Goal: Information Seeking & Learning: Learn about a topic

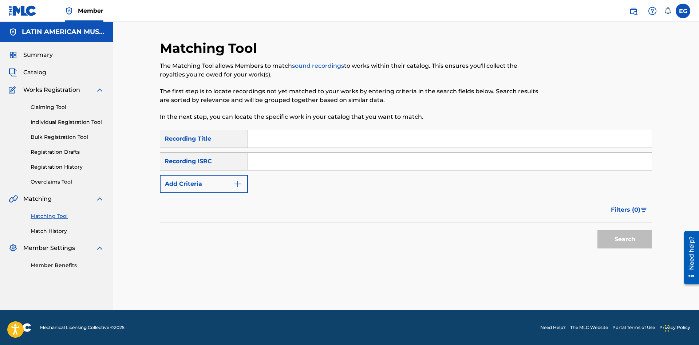
click at [426, 133] on input "Search Form" at bounding box center [450, 138] width 404 height 17
type input "bixo de coco"
click at [598, 230] on button "Search" at bounding box center [625, 239] width 55 height 18
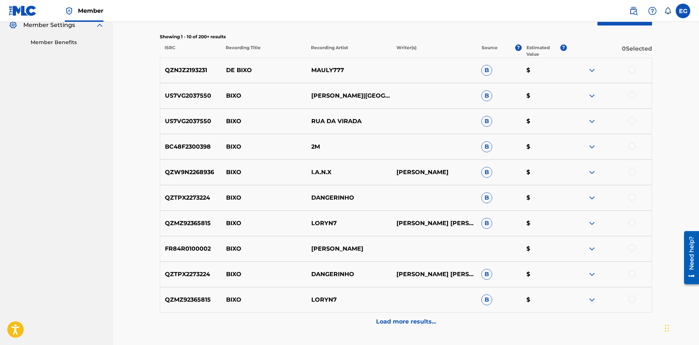
scroll to position [37, 0]
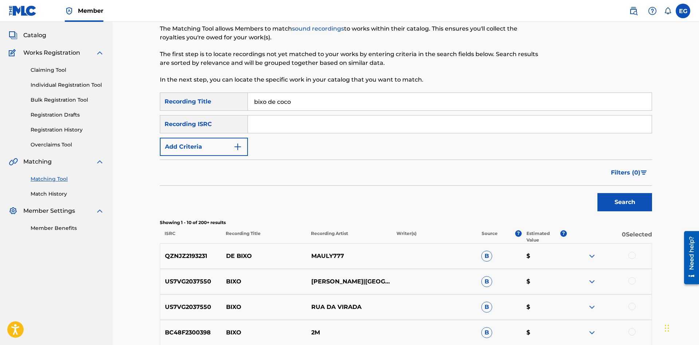
click at [427, 98] on input "bixo de coco" at bounding box center [450, 101] width 404 height 17
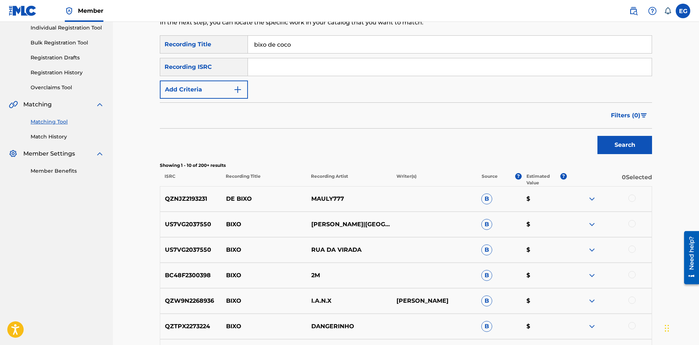
scroll to position [0, 0]
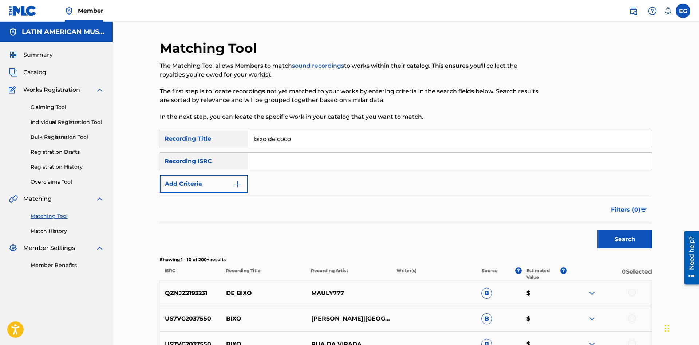
click at [244, 181] on button "Add Criteria" at bounding box center [204, 184] width 88 height 18
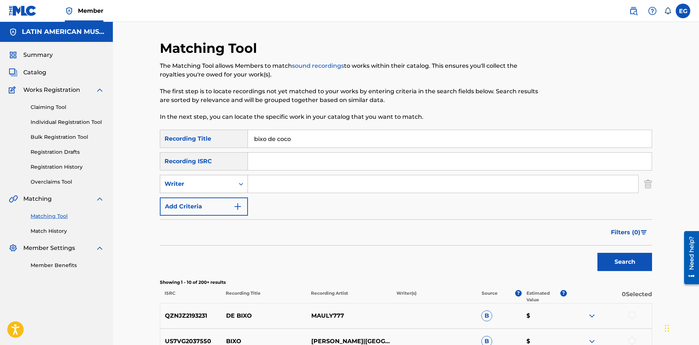
click at [232, 185] on div "Writer" at bounding box center [197, 184] width 74 height 14
click at [221, 203] on div "Recording Artist" at bounding box center [203, 202] width 87 height 18
click at [257, 188] on input "Search Form" at bounding box center [443, 183] width 390 height 17
type input "manu"
drag, startPoint x: 646, startPoint y: 260, endPoint x: 641, endPoint y: 259, distance: 4.6
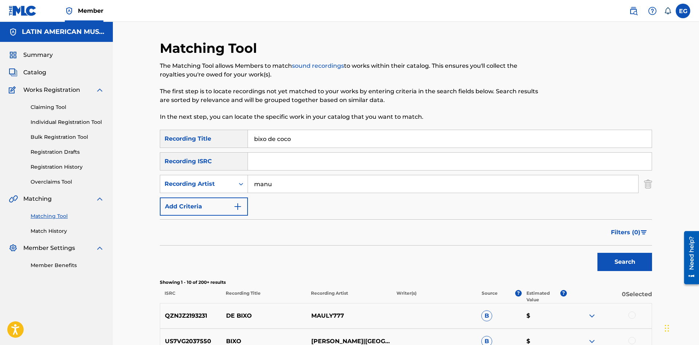
click at [645, 260] on button "Search" at bounding box center [625, 262] width 55 height 18
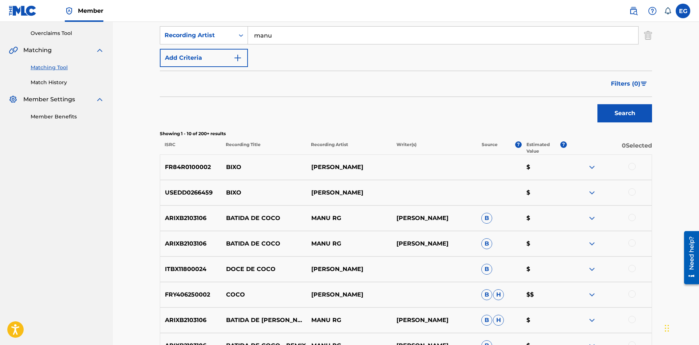
scroll to position [260, 0]
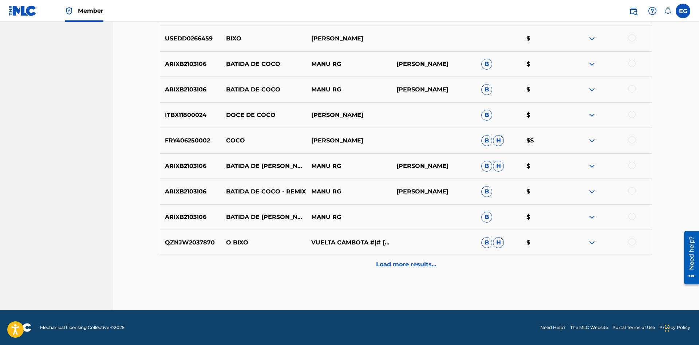
click at [367, 265] on div "Load more results..." at bounding box center [406, 264] width 492 height 18
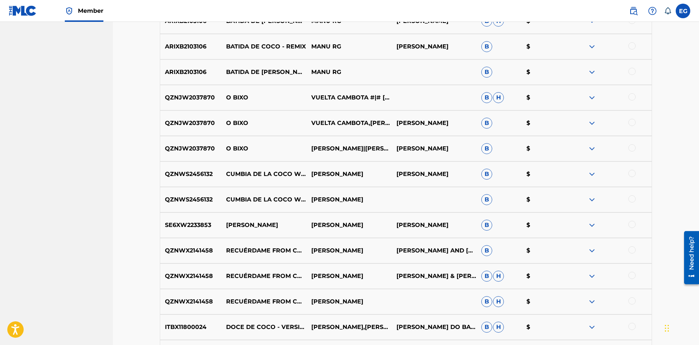
scroll to position [558, 0]
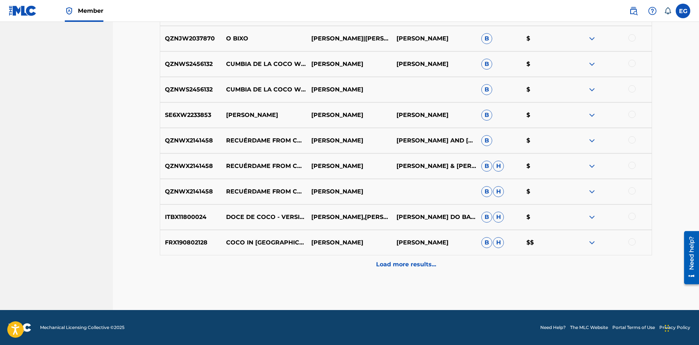
click at [386, 269] on div "Load more results..." at bounding box center [406, 264] width 492 height 18
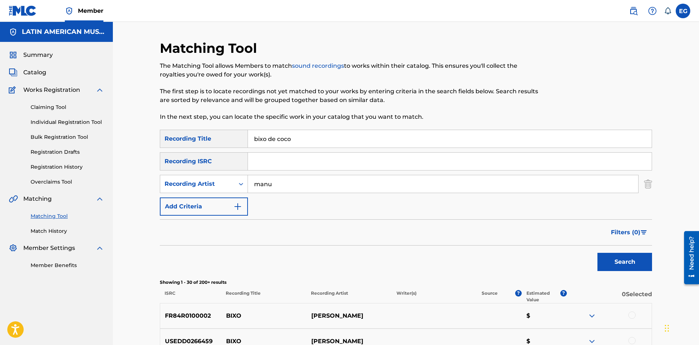
scroll to position [111, 0]
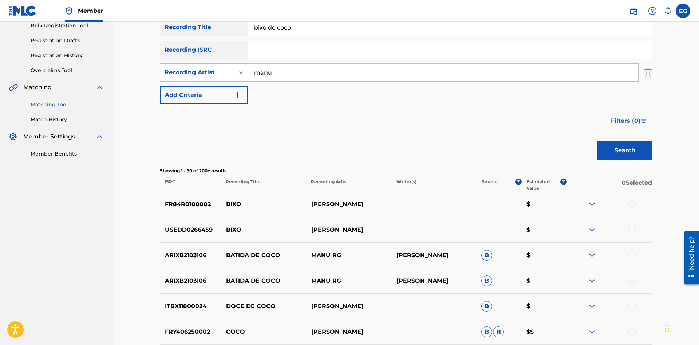
click at [630, 230] on div at bounding box center [632, 228] width 7 height 7
click at [632, 207] on div at bounding box center [609, 204] width 85 height 9
click at [632, 204] on div at bounding box center [632, 203] width 7 height 7
click at [489, 281] on button "Match 2 Groups" at bounding box center [512, 285] width 80 height 18
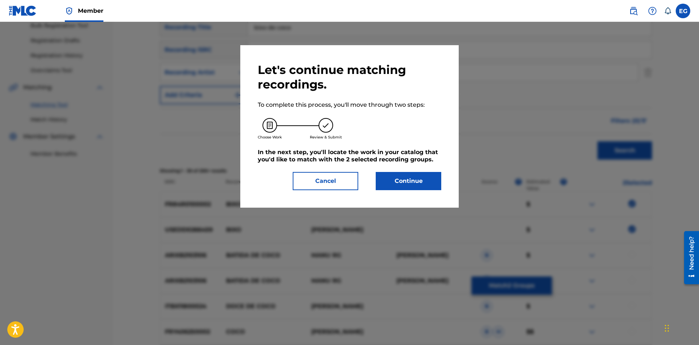
click at [414, 182] on button "Continue" at bounding box center [409, 181] width 66 height 18
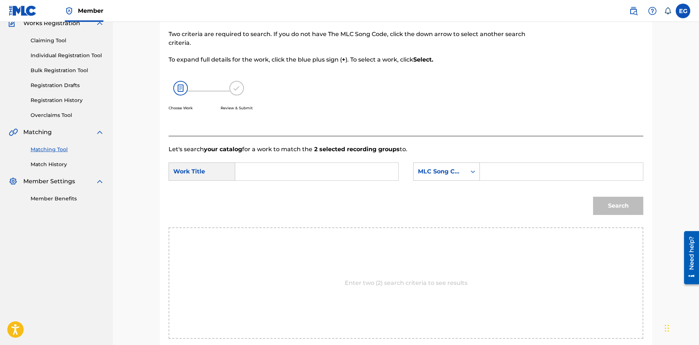
click at [350, 173] on input "Search Form" at bounding box center [316, 171] width 151 height 17
click at [278, 189] on div "bix o do coco" at bounding box center [261, 192] width 41 height 22
type input "bixo do coco"
click at [465, 179] on div "MLC Song Code" at bounding box center [446, 171] width 67 height 18
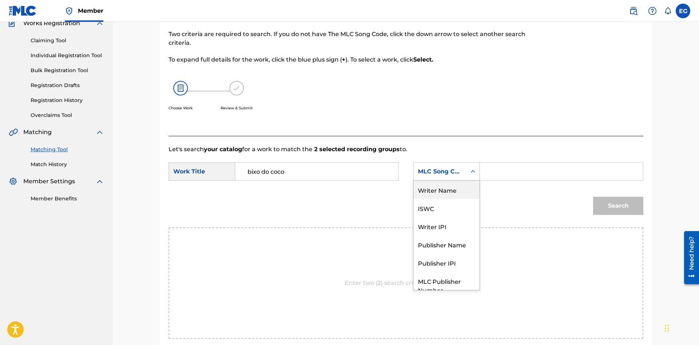
click at [459, 194] on div "Writer Name" at bounding box center [447, 190] width 66 height 18
click at [523, 170] on input "Search Form" at bounding box center [561, 171] width 151 height 17
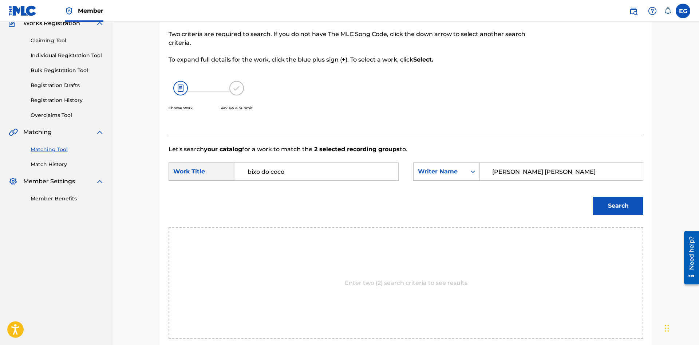
type input "[PERSON_NAME] [PERSON_NAME]"
click at [593, 197] on button "Search" at bounding box center [618, 206] width 50 height 18
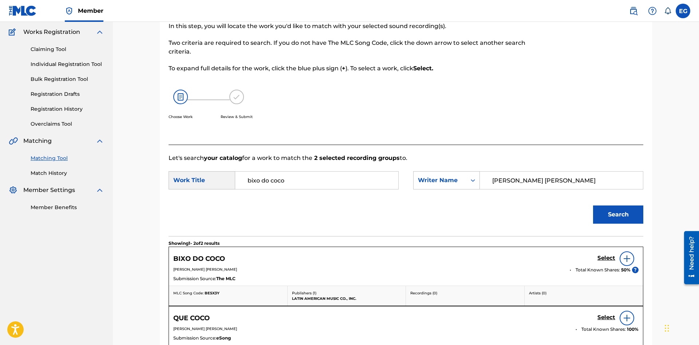
scroll to position [95, 0]
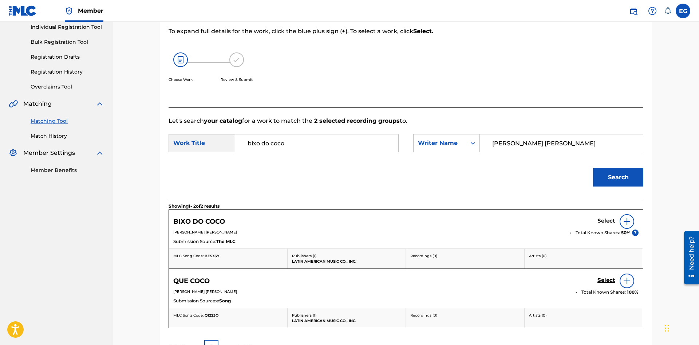
click at [600, 223] on h5 "Select" at bounding box center [607, 220] width 18 height 7
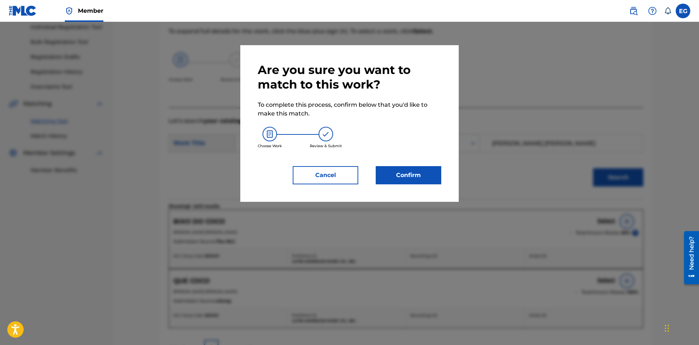
click at [430, 180] on button "Confirm" at bounding box center [409, 175] width 66 height 18
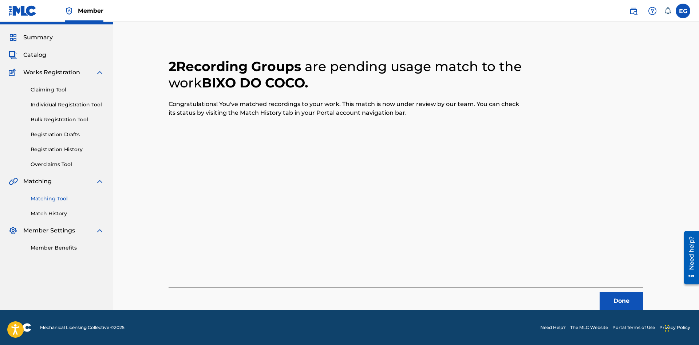
scroll to position [17, 0]
click at [606, 295] on button "Done" at bounding box center [622, 301] width 44 height 18
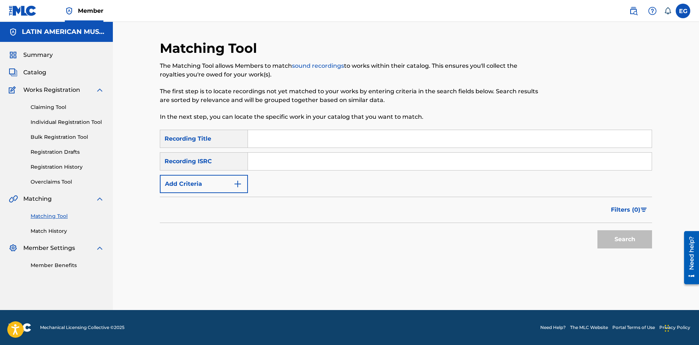
scroll to position [0, 0]
click at [404, 135] on input "Search Form" at bounding box center [450, 138] width 404 height 17
click at [297, 138] on input "el dorado" at bounding box center [450, 138] width 404 height 17
type input "el dorado 1997"
click at [598, 230] on button "Search" at bounding box center [625, 239] width 55 height 18
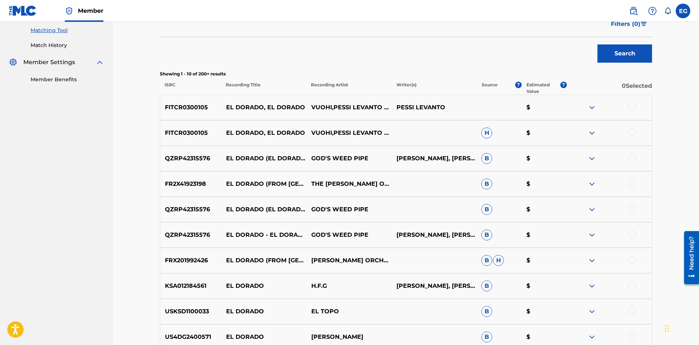
scroll to position [260, 0]
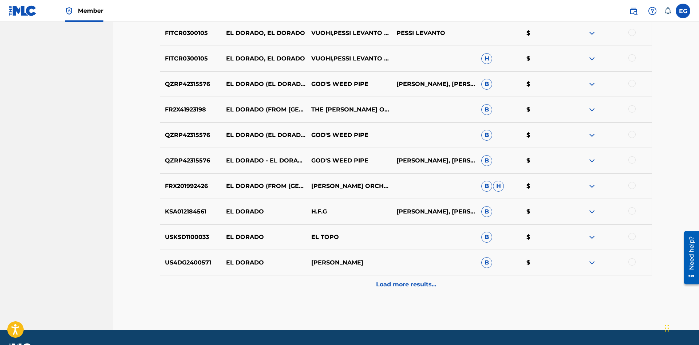
click at [385, 287] on p "Load more results..." at bounding box center [406, 284] width 60 height 9
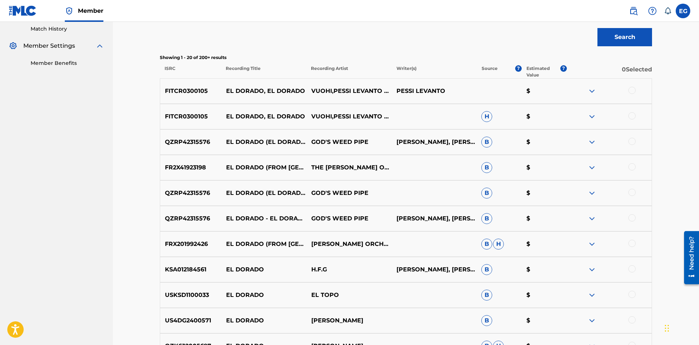
scroll to position [54, 0]
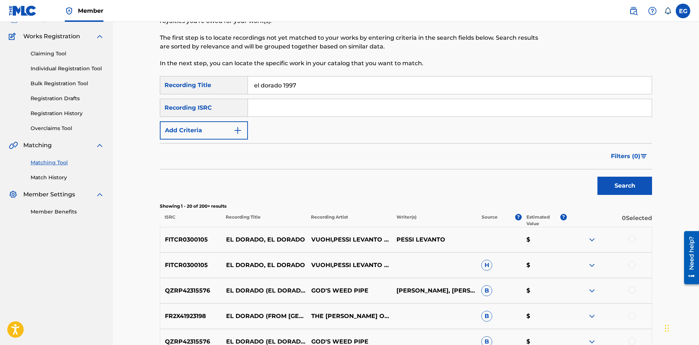
click at [233, 129] on button "Add Criteria" at bounding box center [204, 130] width 88 height 18
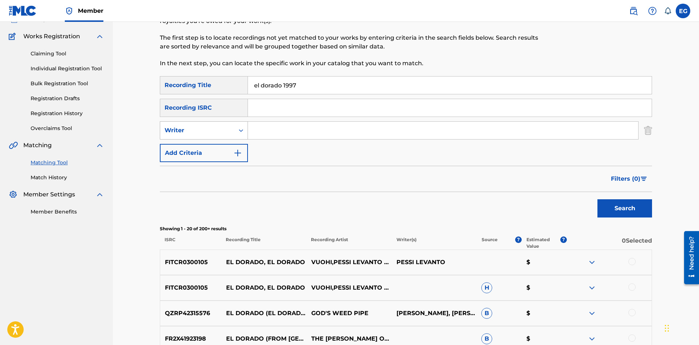
click at [225, 132] on div "Writer" at bounding box center [198, 130] width 66 height 9
click at [223, 143] on div "Recording Artist" at bounding box center [203, 148] width 87 height 18
click at [261, 135] on input "Search Form" at bounding box center [443, 130] width 390 height 17
type input "manu"
click at [598, 199] on button "Search" at bounding box center [625, 208] width 55 height 18
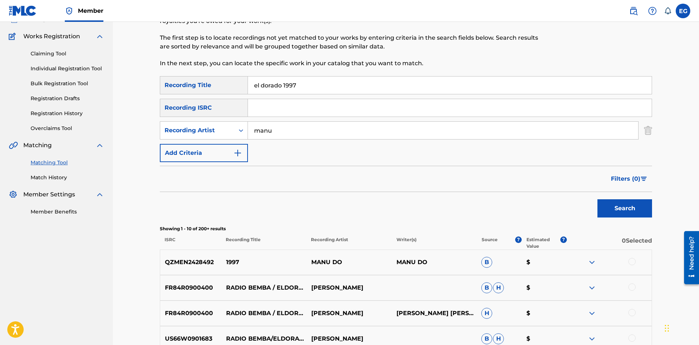
scroll to position [91, 0]
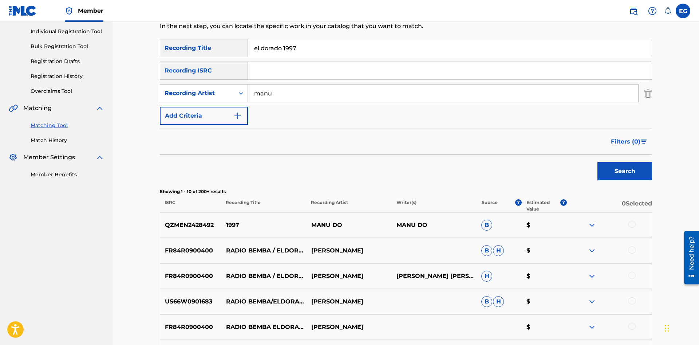
click at [629, 226] on div at bounding box center [632, 224] width 7 height 7
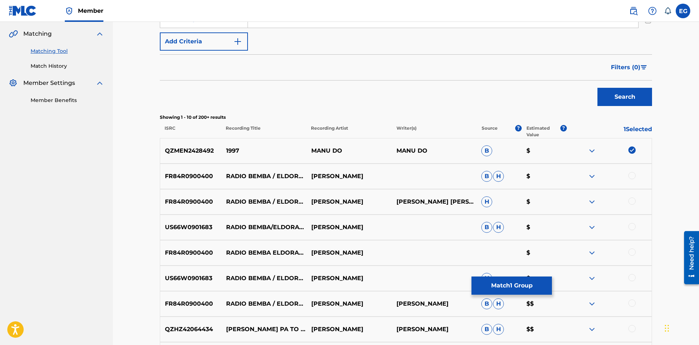
click at [631, 177] on div at bounding box center [632, 175] width 7 height 7
click at [632, 201] on div at bounding box center [632, 200] width 7 height 7
click at [633, 233] on div "US66W0901683 RADIO BEMBA/ELDORADO 1997 [PERSON_NAME]" at bounding box center [406, 227] width 492 height 25
drag, startPoint x: 633, startPoint y: 226, endPoint x: 636, endPoint y: 249, distance: 22.7
click at [633, 229] on div at bounding box center [632, 226] width 7 height 7
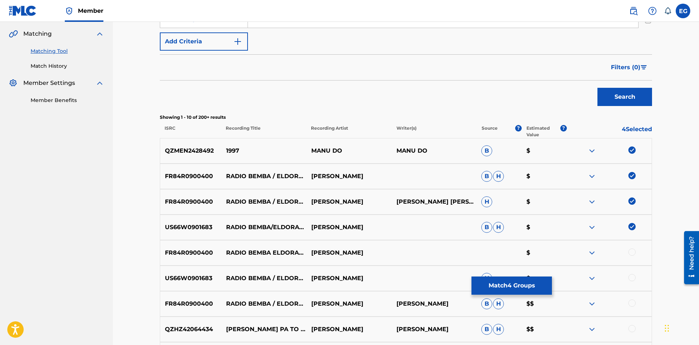
click at [634, 251] on div at bounding box center [632, 251] width 7 height 7
click at [628, 275] on div at bounding box center [609, 278] width 85 height 9
click at [633, 279] on div at bounding box center [632, 277] width 7 height 7
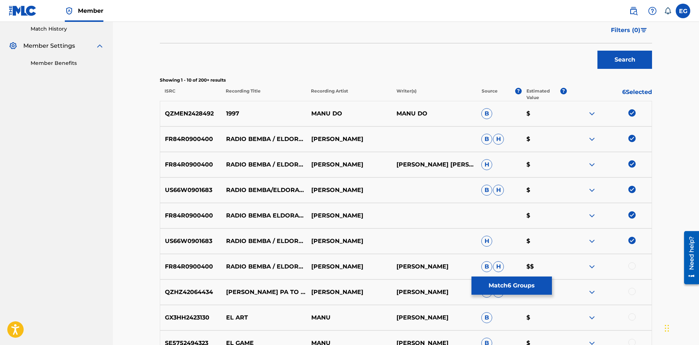
click at [635, 266] on div at bounding box center [632, 265] width 7 height 7
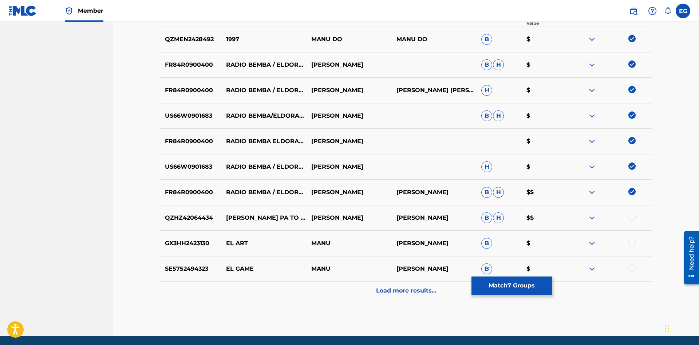
click at [398, 296] on div "Load more results..." at bounding box center [406, 291] width 492 height 18
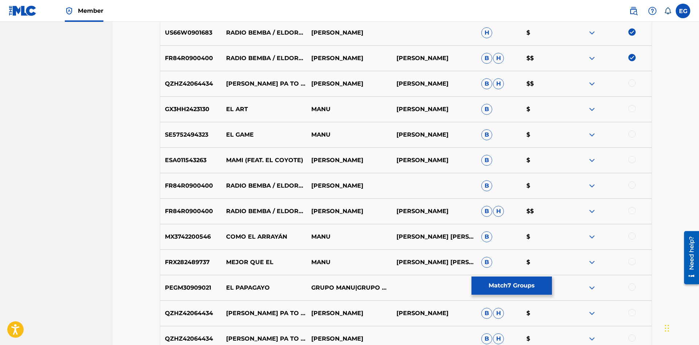
scroll to position [558, 0]
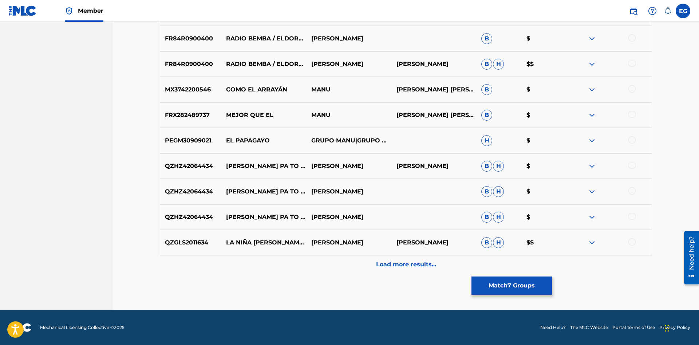
click at [479, 283] on button "Match 7 Groups" at bounding box center [512, 285] width 80 height 18
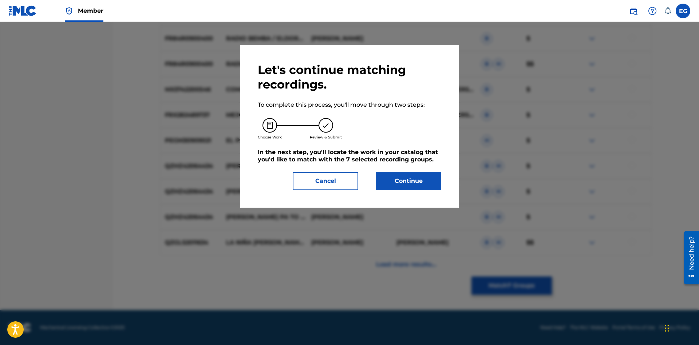
click at [422, 176] on button "Continue" at bounding box center [409, 181] width 66 height 18
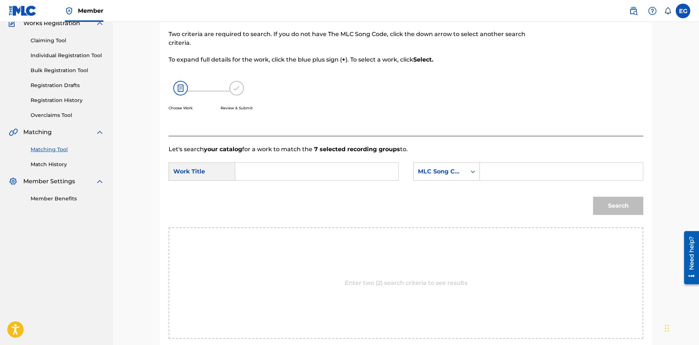
click at [361, 177] on input "Search Form" at bounding box center [316, 171] width 151 height 17
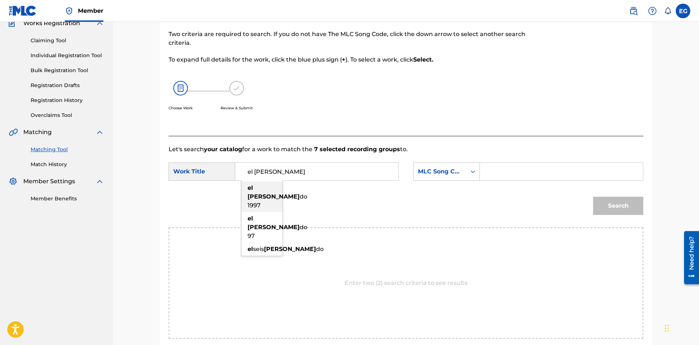
click at [264, 197] on div "el [PERSON_NAME] do 1997" at bounding box center [261, 196] width 41 height 31
type input "el dorado 1997"
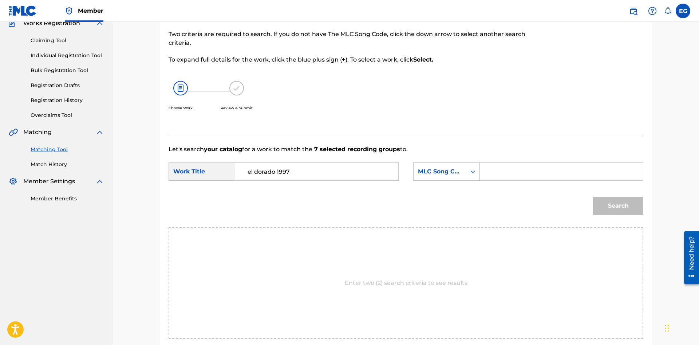
scroll to position [140, 0]
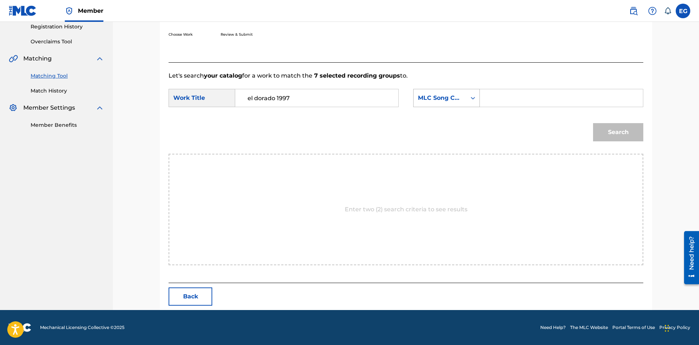
click at [455, 103] on div "MLC Song Code" at bounding box center [440, 98] width 53 height 14
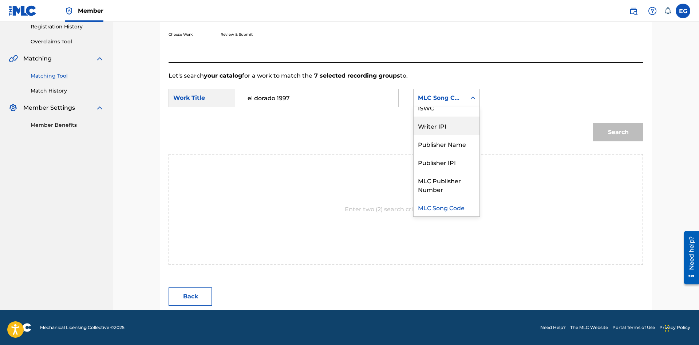
scroll to position [0, 0]
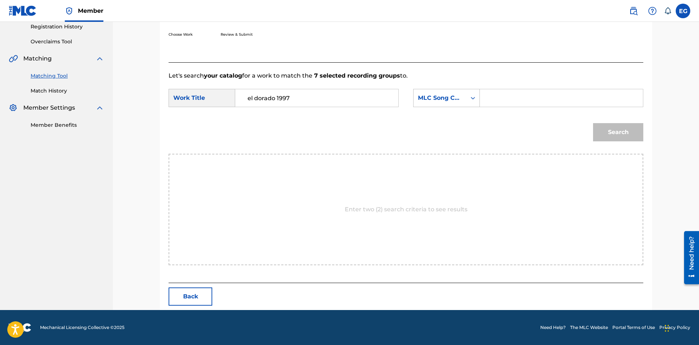
click at [521, 97] on input "Search Form" at bounding box center [561, 97] width 151 height 17
click at [458, 101] on div "MLC Song Code" at bounding box center [440, 98] width 44 height 9
drag, startPoint x: 452, startPoint y: 118, endPoint x: 457, endPoint y: 116, distance: 5.5
click at [452, 118] on div "Writer Name" at bounding box center [447, 116] width 66 height 18
click at [515, 101] on input "Search Form" at bounding box center [561, 97] width 151 height 17
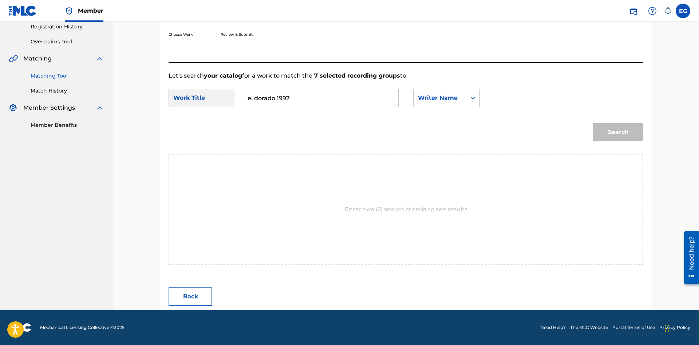
paste input "[PERSON_NAME] [PERSON_NAME]"
type input "[PERSON_NAME] [PERSON_NAME]"
click at [593, 123] on button "Search" at bounding box center [618, 132] width 50 height 18
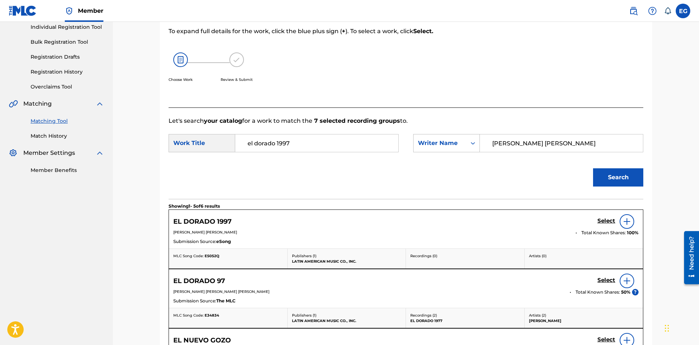
scroll to position [169, 0]
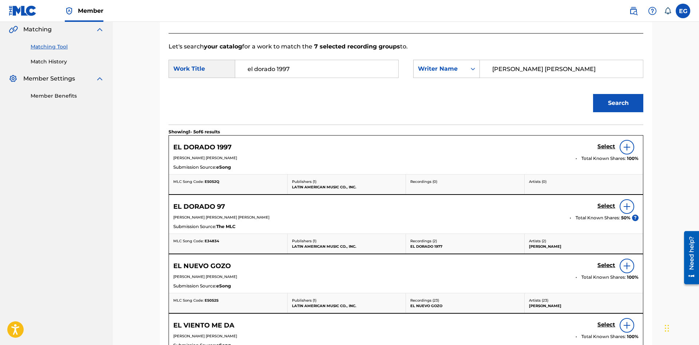
click at [604, 206] on h5 "Select" at bounding box center [607, 206] width 18 height 7
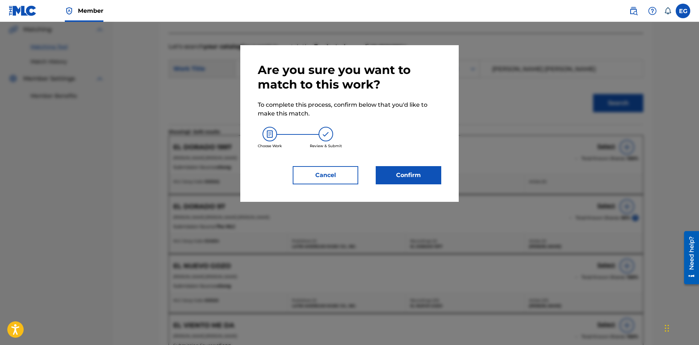
click at [323, 177] on button "Cancel" at bounding box center [326, 175] width 66 height 18
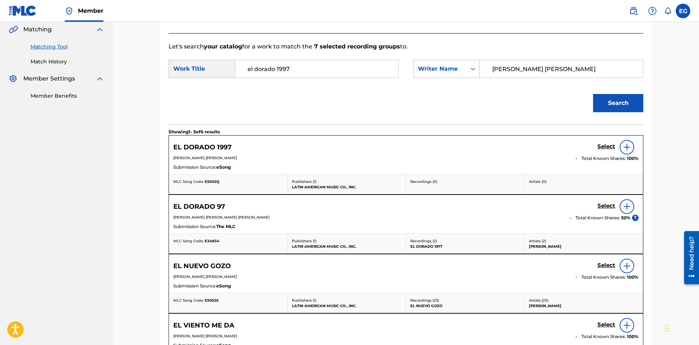
click at [208, 210] on h5 "EL DORADO 97" at bounding box center [199, 207] width 52 height 8
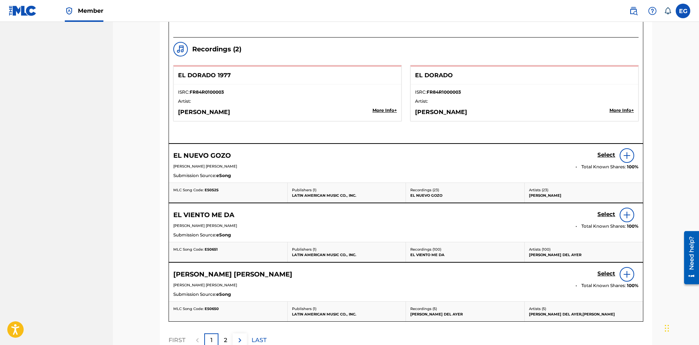
scroll to position [782, 0]
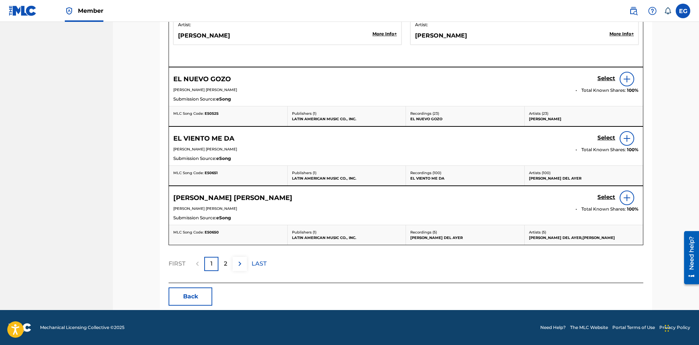
click at [192, 294] on button "Back" at bounding box center [191, 296] width 44 height 18
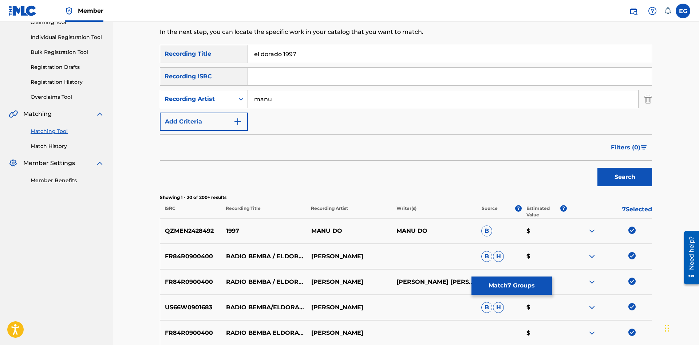
scroll to position [0, 0]
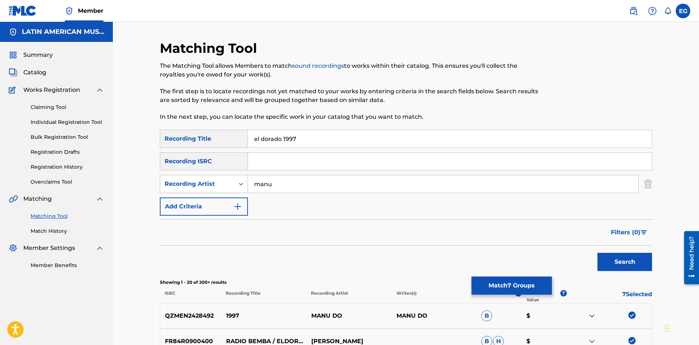
click at [292, 136] on input "el dorado 1997" at bounding box center [450, 138] width 404 height 17
type input "el dorado 1977"
click at [598, 253] on button "Search" at bounding box center [625, 262] width 55 height 18
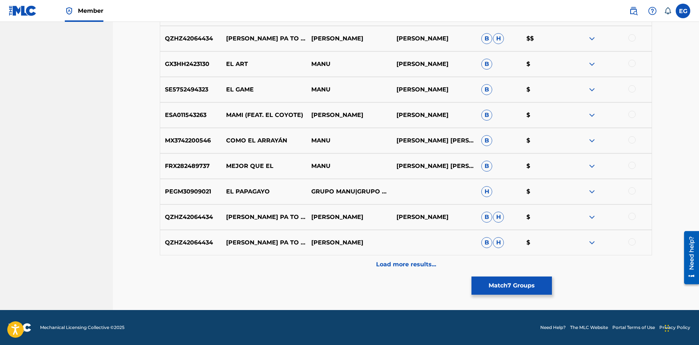
click at [386, 261] on p "Load more results..." at bounding box center [406, 264] width 60 height 9
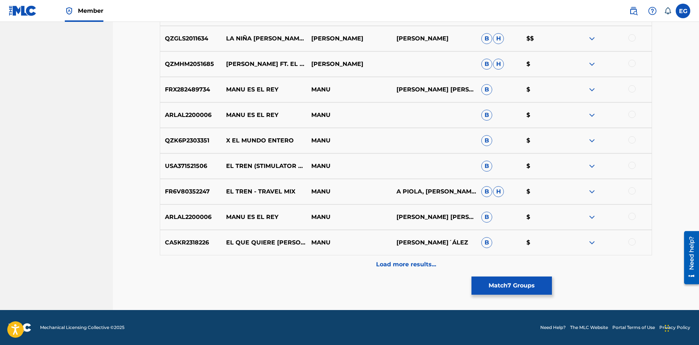
scroll to position [335, 0]
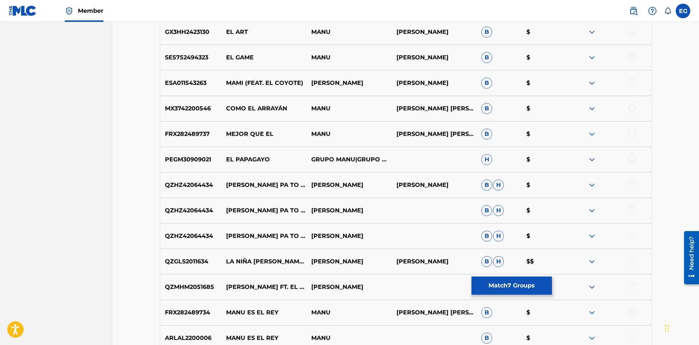
drag, startPoint x: 527, startPoint y: 288, endPoint x: 522, endPoint y: 285, distance: 5.9
click at [523, 286] on button "Match 7 Groups" at bounding box center [512, 285] width 80 height 18
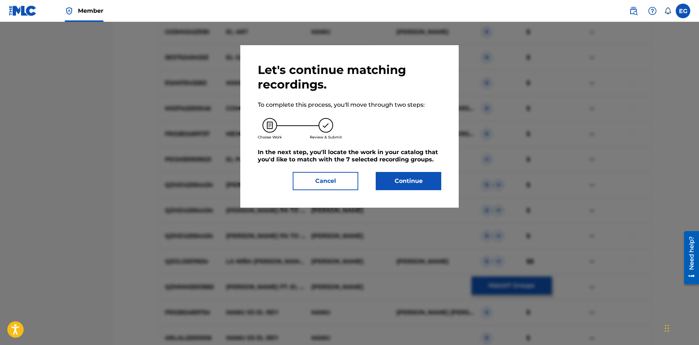
click at [423, 183] on button "Continue" at bounding box center [409, 181] width 66 height 18
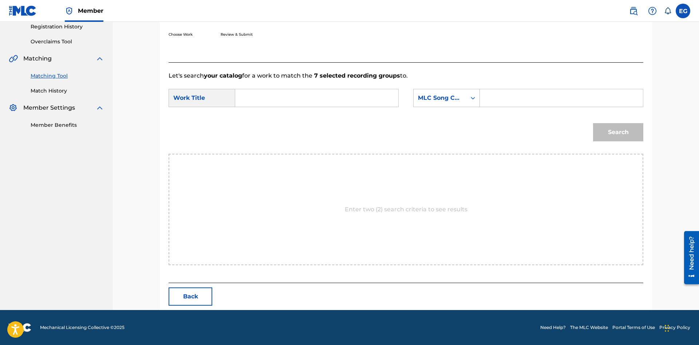
scroll to position [67, 0]
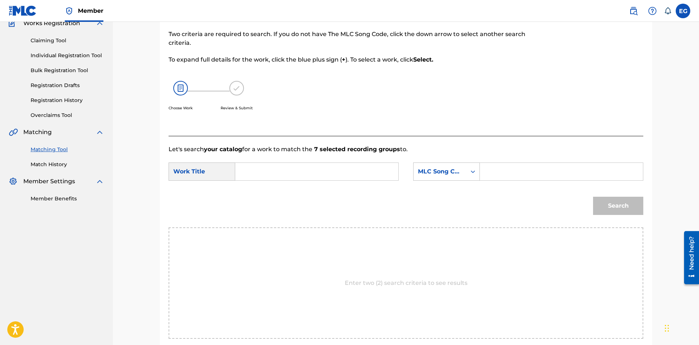
click at [340, 172] on input "Search Form" at bounding box center [316, 171] width 151 height 17
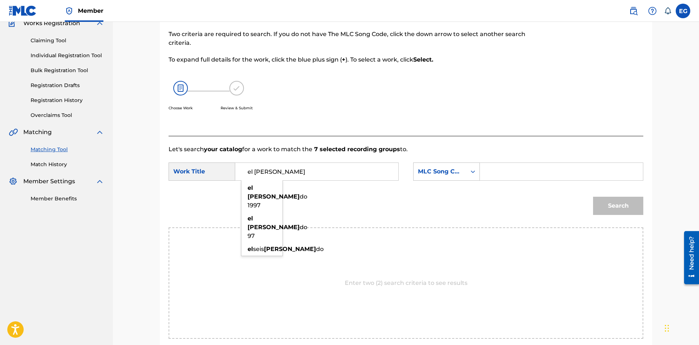
click at [272, 192] on div "el [PERSON_NAME] do 1997" at bounding box center [261, 196] width 41 height 31
type input "el dorado 1997"
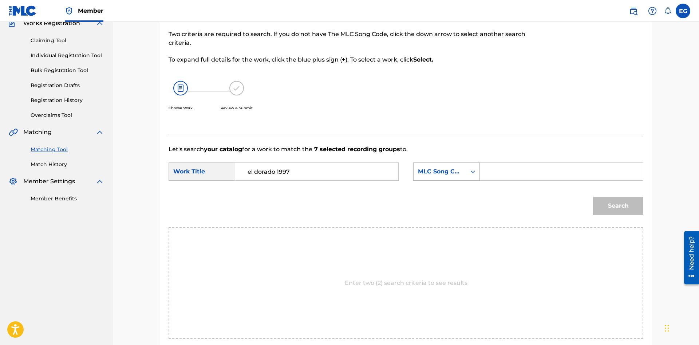
click at [443, 171] on div "MLC Song Code" at bounding box center [440, 171] width 44 height 9
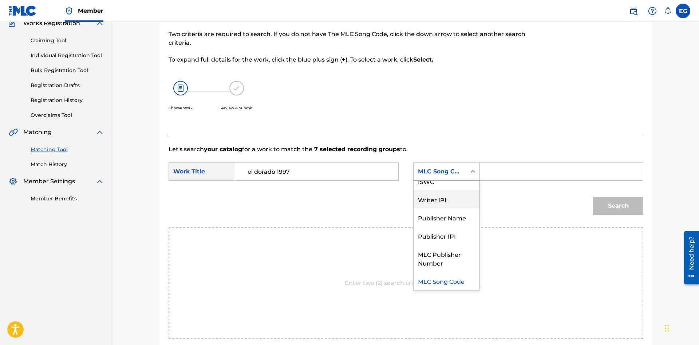
scroll to position [0, 0]
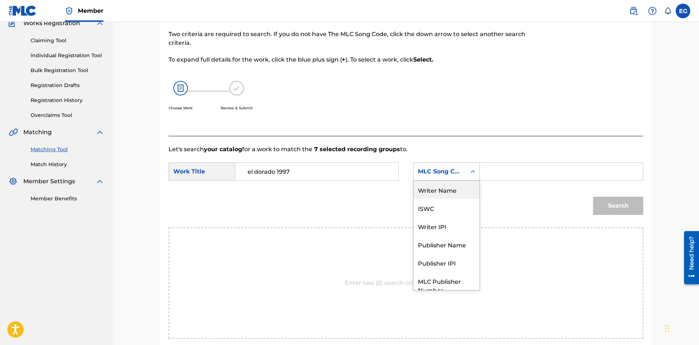
click at [460, 190] on div "Writer Name" at bounding box center [447, 190] width 66 height 18
click at [510, 173] on input "Search Form" at bounding box center [561, 171] width 151 height 17
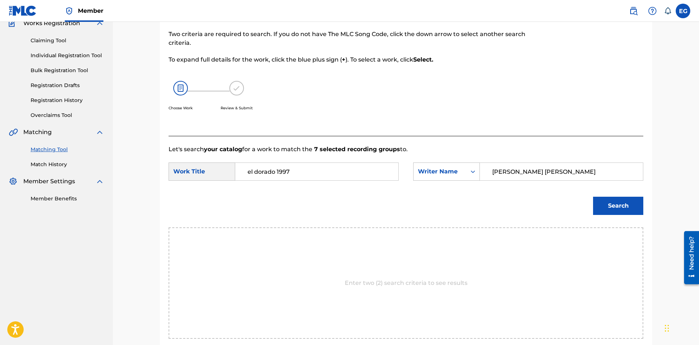
type input "[PERSON_NAME] [PERSON_NAME]"
click at [593, 197] on button "Search" at bounding box center [618, 206] width 50 height 18
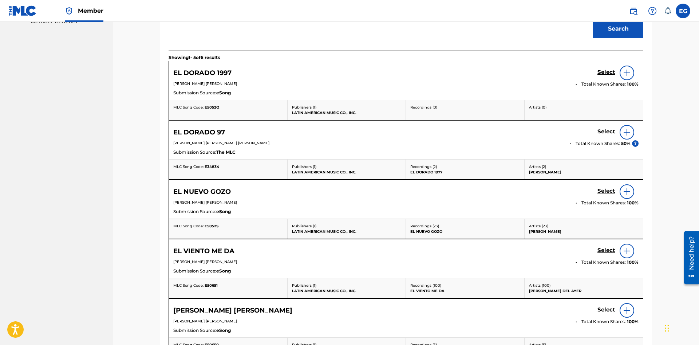
scroll to position [132, 0]
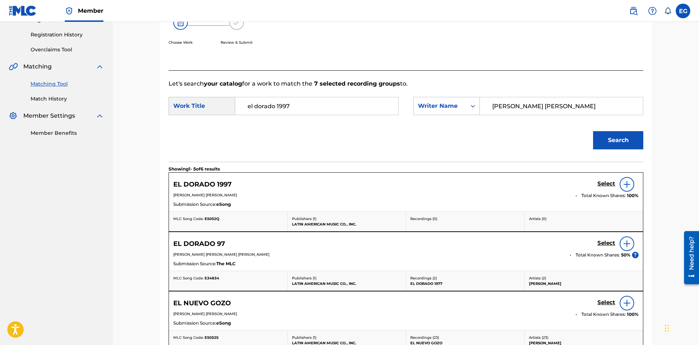
click at [604, 240] on h5 "Select" at bounding box center [607, 243] width 18 height 7
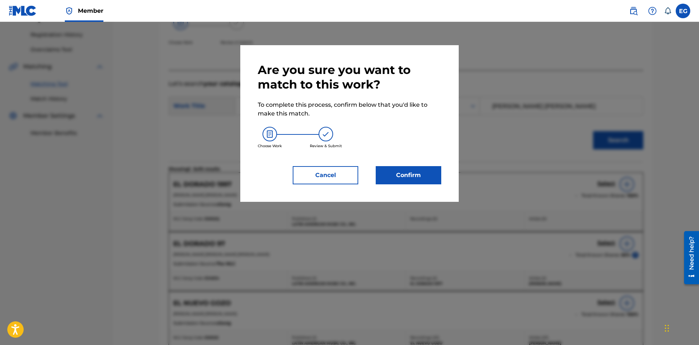
click at [389, 177] on button "Confirm" at bounding box center [409, 175] width 66 height 18
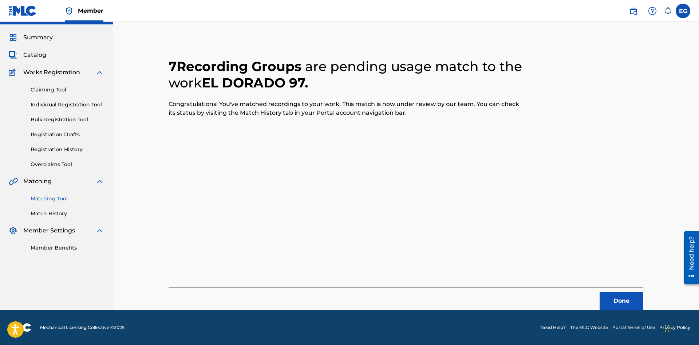
scroll to position [17, 0]
click at [649, 306] on div "7 Recording Groups are pending usage match to the work EL DORADO 97 . Congratul…" at bounding box center [406, 175] width 492 height 269
click at [634, 298] on button "Done" at bounding box center [622, 301] width 44 height 18
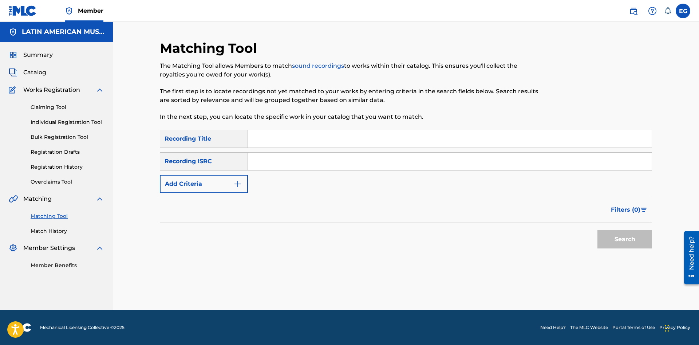
scroll to position [0, 0]
drag, startPoint x: 460, startPoint y: 137, endPoint x: 455, endPoint y: 186, distance: 49.1
click at [459, 137] on input "Search Form" at bounding box center [450, 138] width 404 height 17
type input "[PERSON_NAME]"
click at [598, 230] on button "Search" at bounding box center [625, 239] width 55 height 18
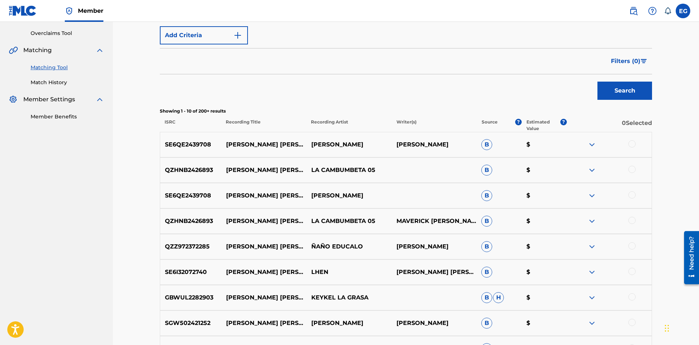
scroll to position [280, 0]
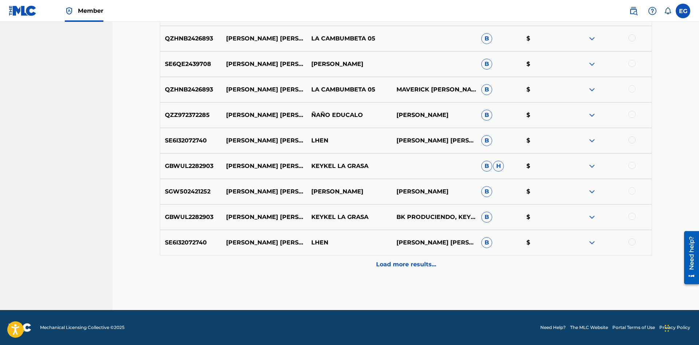
click at [396, 271] on div "Load more results..." at bounding box center [406, 264] width 492 height 18
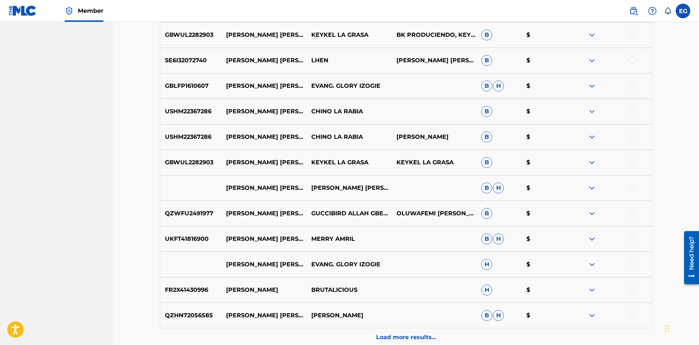
scroll to position [535, 0]
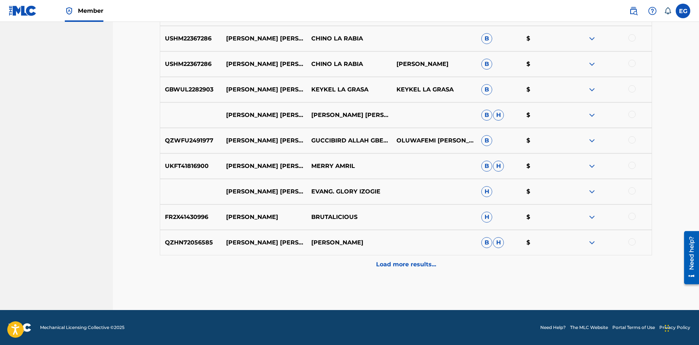
click at [388, 257] on div "Load more results..." at bounding box center [406, 264] width 492 height 18
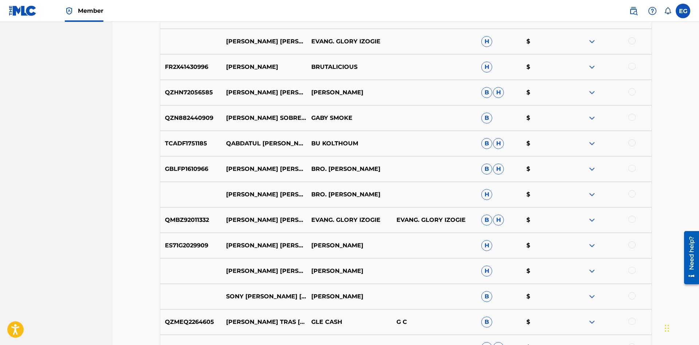
scroll to position [790, 0]
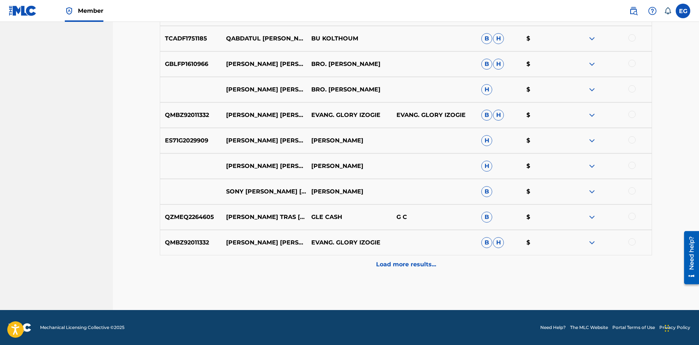
click at [389, 264] on p "Load more results..." at bounding box center [406, 264] width 60 height 9
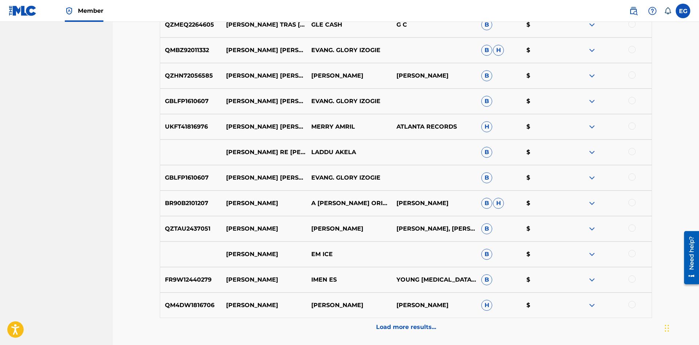
scroll to position [1045, 0]
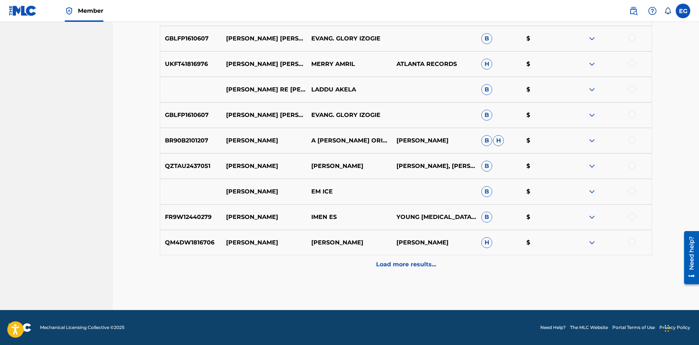
click at [395, 259] on div "Load more results..." at bounding box center [406, 264] width 492 height 18
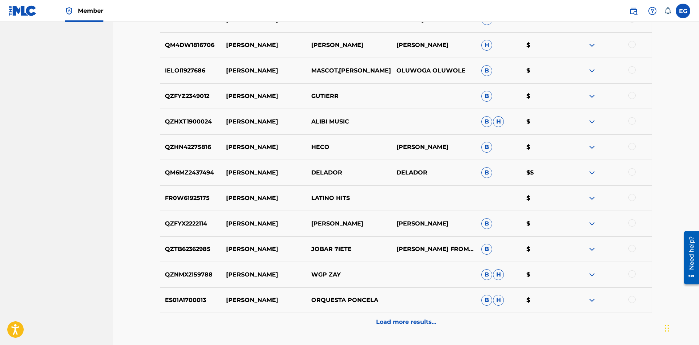
scroll to position [1300, 0]
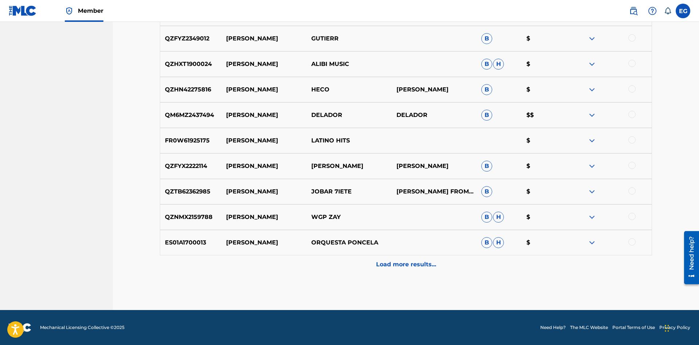
click at [409, 264] on p "Load more results..." at bounding box center [406, 264] width 60 height 9
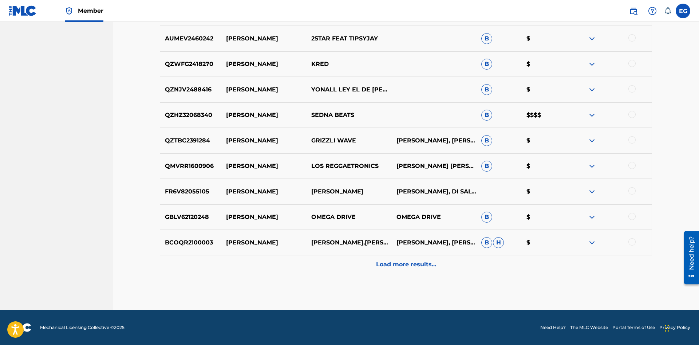
click at [384, 272] on div "Load more results..." at bounding box center [406, 264] width 492 height 18
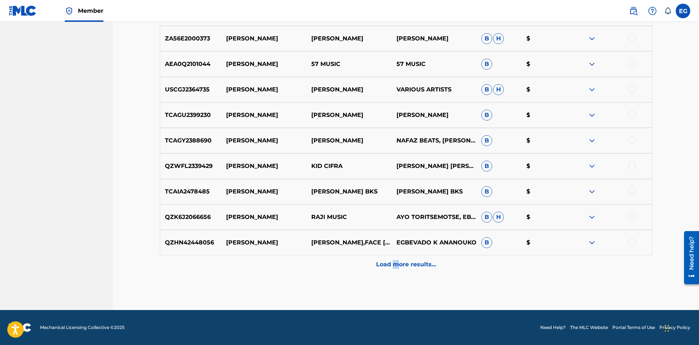
click at [395, 265] on p "Load more results..." at bounding box center [406, 264] width 60 height 9
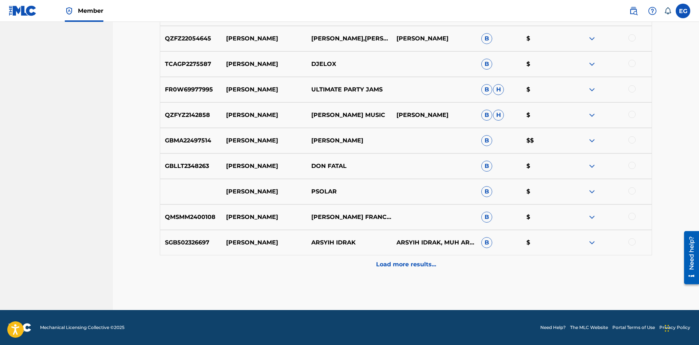
click at [384, 266] on p "Load more results..." at bounding box center [406, 264] width 60 height 9
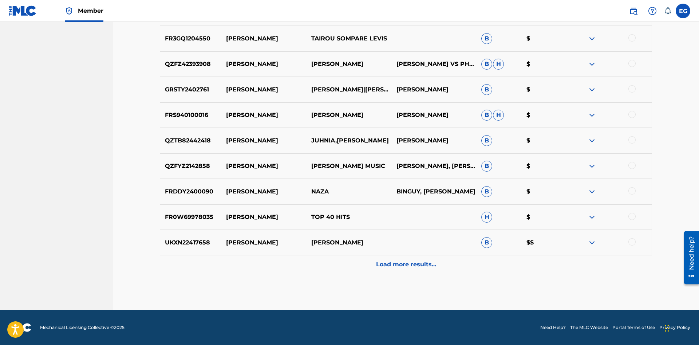
drag, startPoint x: 378, startPoint y: 292, endPoint x: 381, endPoint y: 274, distance: 18.3
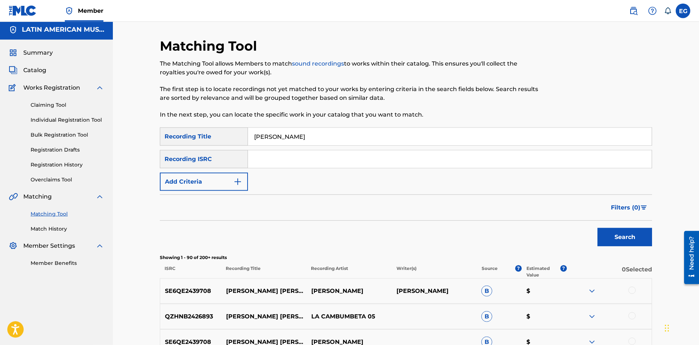
scroll to position [0, 0]
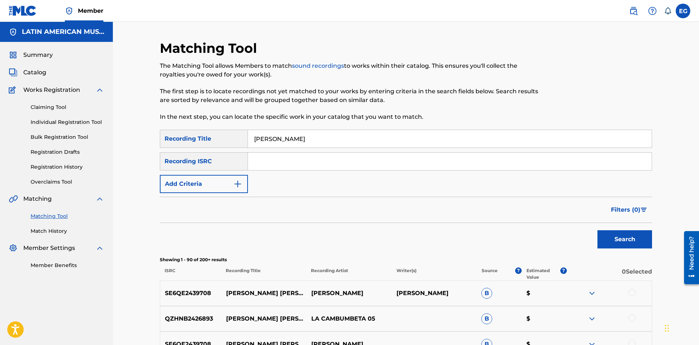
click at [233, 182] on img "Search Form" at bounding box center [237, 184] width 9 height 9
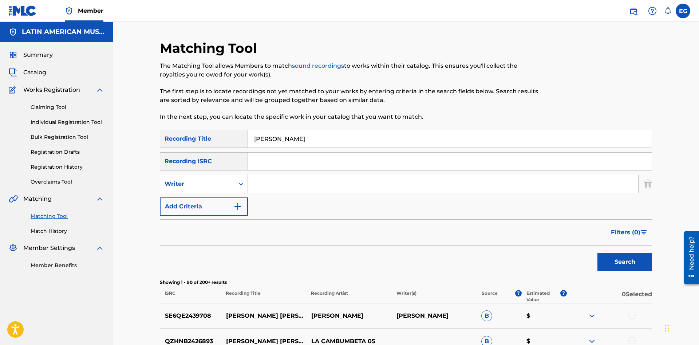
click at [265, 182] on input "Search Form" at bounding box center [443, 183] width 390 height 17
paste input "[PERSON_NAME] [PERSON_NAME]"
type input "[PERSON_NAME] [PERSON_NAME]"
click at [598, 253] on button "Search" at bounding box center [625, 262] width 55 height 18
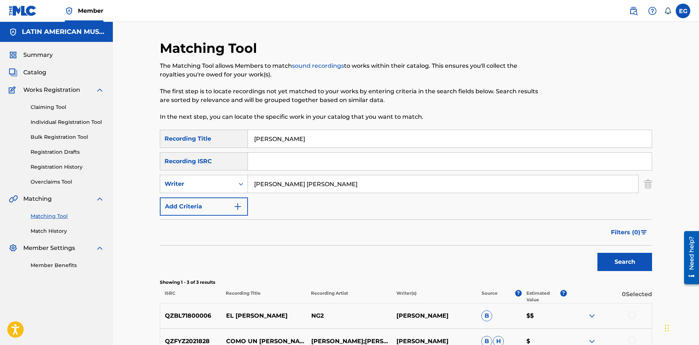
scroll to position [106, 0]
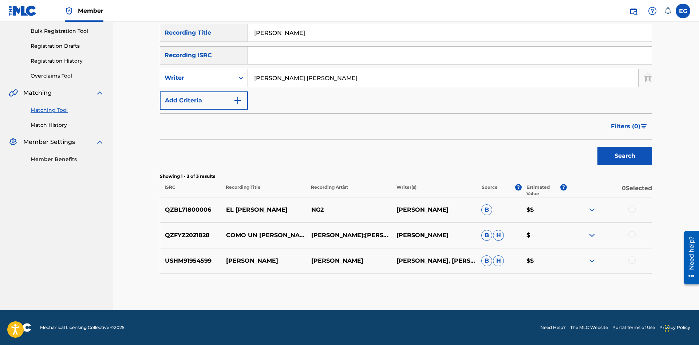
click at [632, 207] on div at bounding box center [632, 208] width 7 height 7
click at [589, 210] on img at bounding box center [592, 209] width 9 height 9
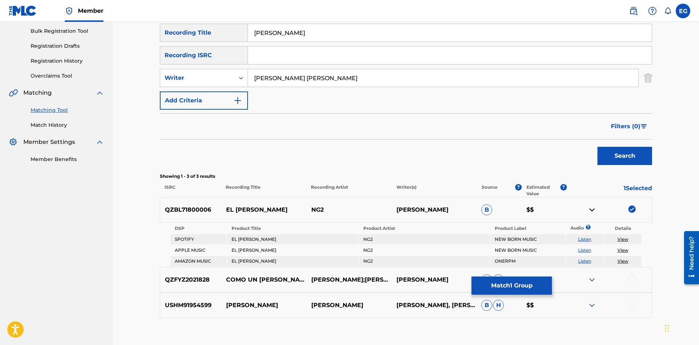
click at [590, 208] on img at bounding box center [592, 209] width 9 height 9
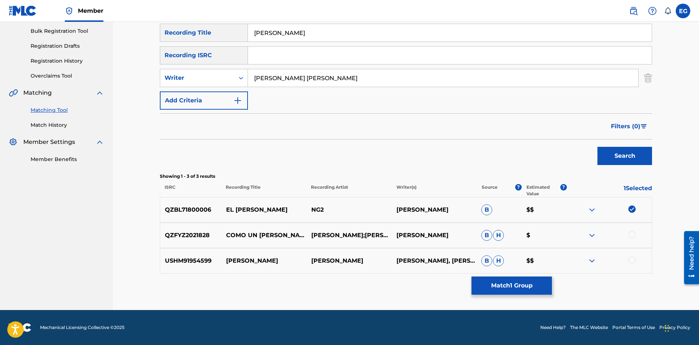
scroll to position [0, 0]
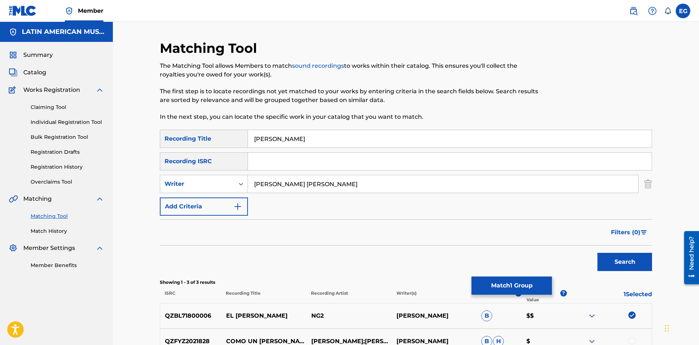
drag, startPoint x: 314, startPoint y: 183, endPoint x: 236, endPoint y: 188, distance: 78.1
click at [248, 188] on input "[PERSON_NAME] [PERSON_NAME]" at bounding box center [443, 183] width 390 height 17
click at [235, 187] on div "Search Form" at bounding box center [241, 183] width 13 height 13
click at [214, 198] on div "Recording Artist" at bounding box center [203, 202] width 87 height 18
click at [297, 185] on input "Search Form" at bounding box center [443, 183] width 390 height 17
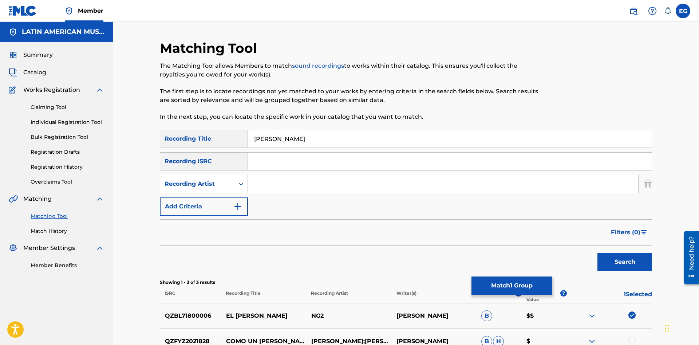
click at [630, 318] on img at bounding box center [632, 314] width 7 height 7
click at [256, 189] on input "Search Form" at bounding box center [443, 183] width 390 height 17
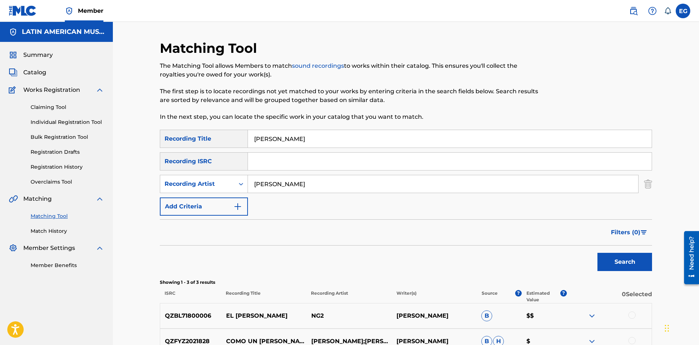
type input "[PERSON_NAME]"
click at [598, 253] on button "Search" at bounding box center [625, 262] width 55 height 18
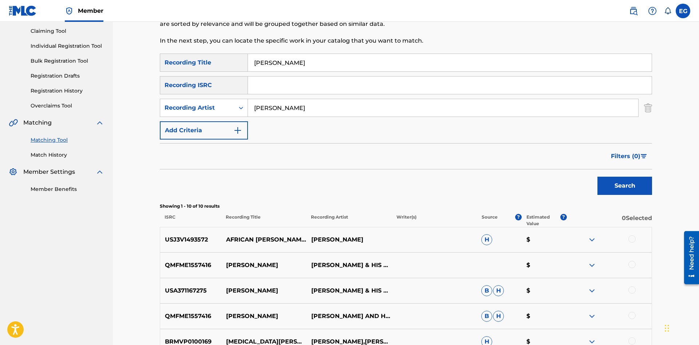
scroll to position [113, 0]
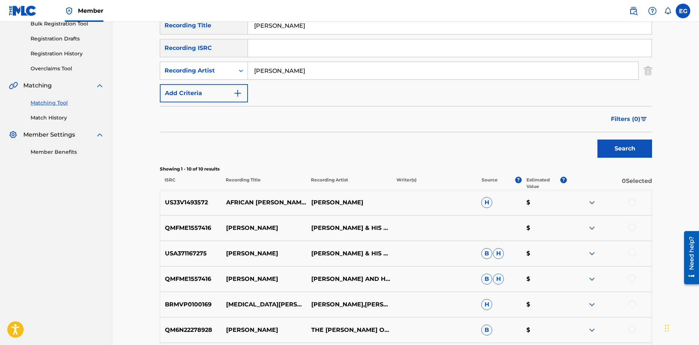
click at [631, 227] on div at bounding box center [632, 227] width 7 height 7
click at [634, 252] on div at bounding box center [632, 252] width 7 height 7
click at [634, 276] on div at bounding box center [632, 278] width 7 height 7
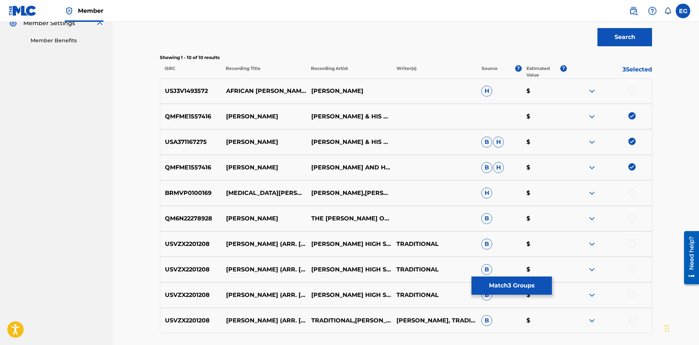
click at [633, 220] on div at bounding box center [632, 217] width 7 height 7
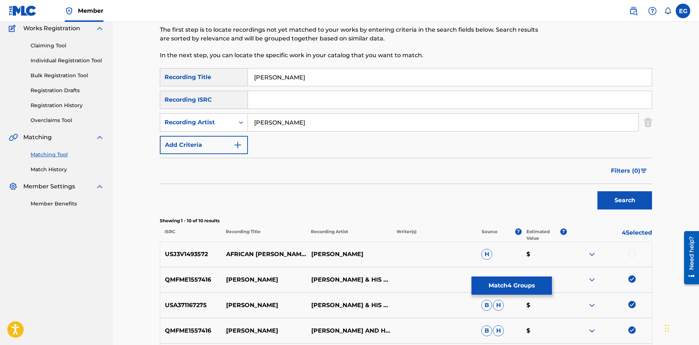
scroll to position [0, 0]
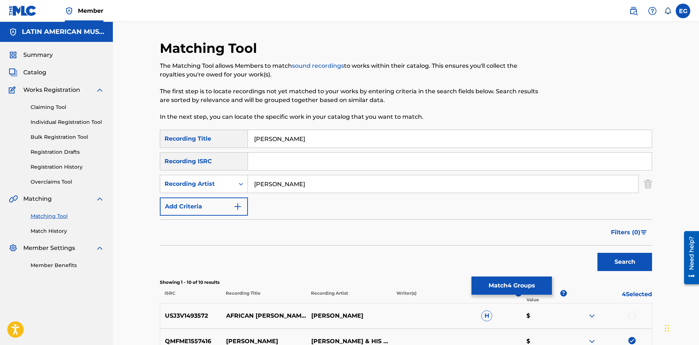
click at [503, 281] on button "Match 4 Groups" at bounding box center [512, 285] width 80 height 18
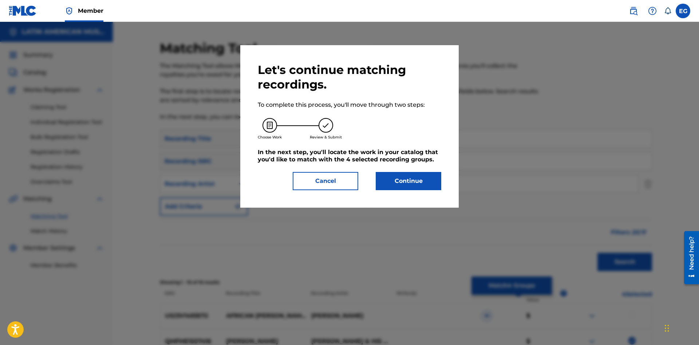
click at [416, 183] on button "Continue" at bounding box center [409, 181] width 66 height 18
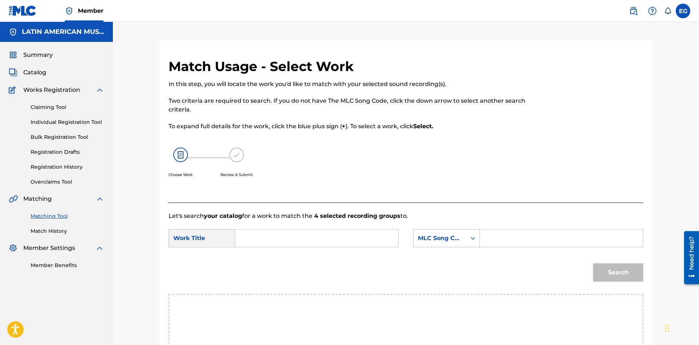
click at [309, 238] on input "Search Form" at bounding box center [316, 237] width 151 height 17
type input "[PERSON_NAME]"
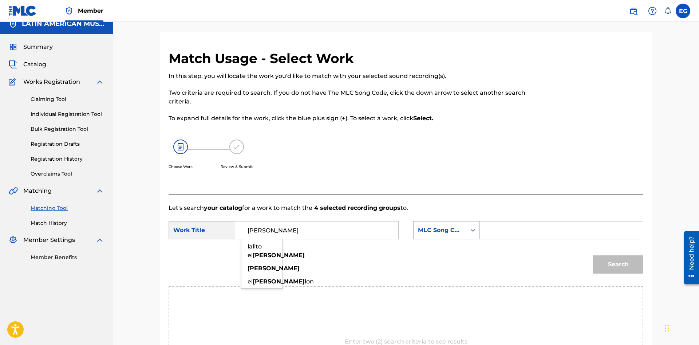
click at [431, 235] on div "MLC Song Code" at bounding box center [440, 230] width 53 height 14
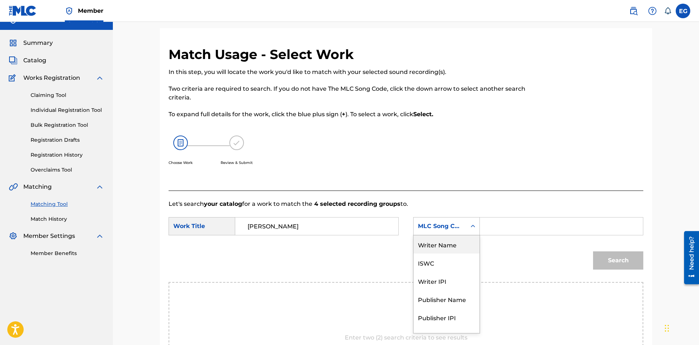
click at [469, 244] on div "Writer Name" at bounding box center [447, 244] width 66 height 18
click at [506, 228] on input "Search Form" at bounding box center [561, 225] width 151 height 17
paste input "[PERSON_NAME] [PERSON_NAME]"
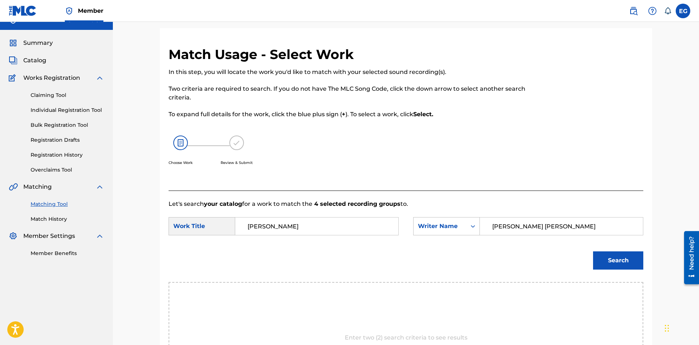
type input "[PERSON_NAME] [PERSON_NAME]"
click at [603, 259] on button "Search" at bounding box center [618, 260] width 50 height 18
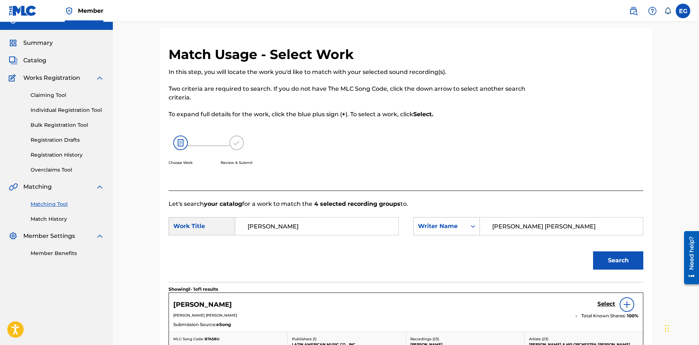
scroll to position [119, 0]
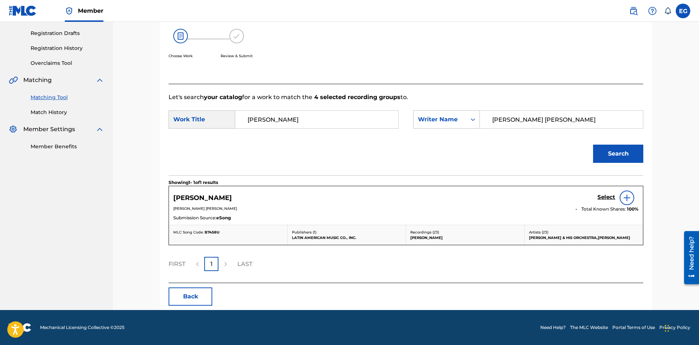
click at [607, 199] on h5 "Select" at bounding box center [607, 197] width 18 height 7
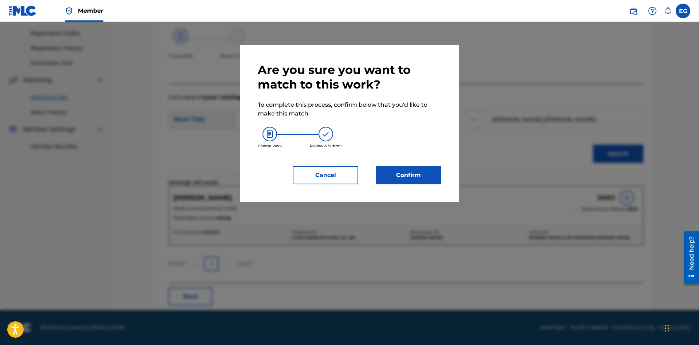
click at [423, 178] on button "Confirm" at bounding box center [409, 175] width 66 height 18
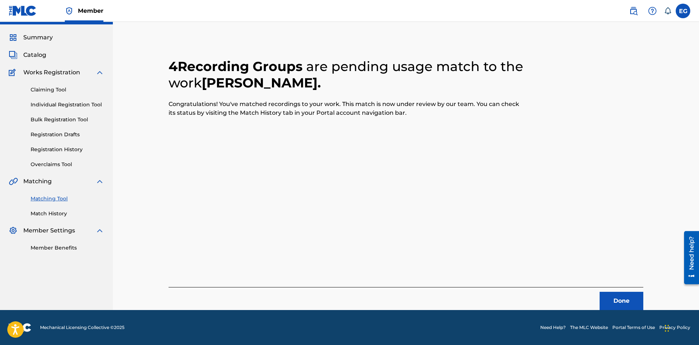
scroll to position [17, 0]
click at [621, 298] on button "Done" at bounding box center [622, 301] width 44 height 18
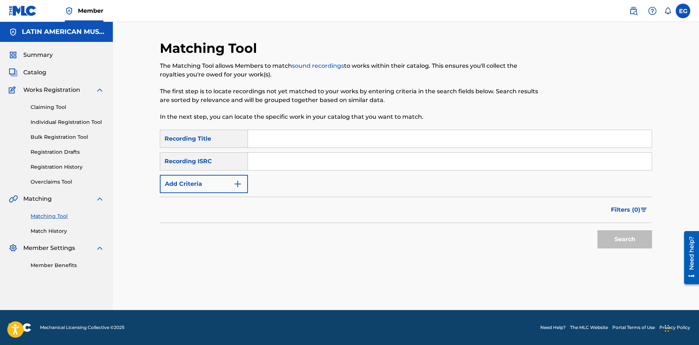
drag, startPoint x: 432, startPoint y: 138, endPoint x: 394, endPoint y: 259, distance: 125.9
click at [432, 139] on input "Search Form" at bounding box center [450, 138] width 404 height 17
click at [268, 139] on input "busvando" at bounding box center [450, 138] width 404 height 17
click at [304, 137] on input "buscando" at bounding box center [450, 138] width 404 height 17
type input "buscando una novia"
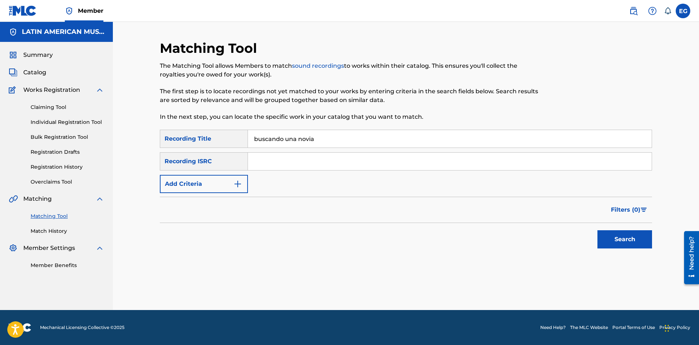
click at [629, 234] on button "Search" at bounding box center [625, 239] width 55 height 18
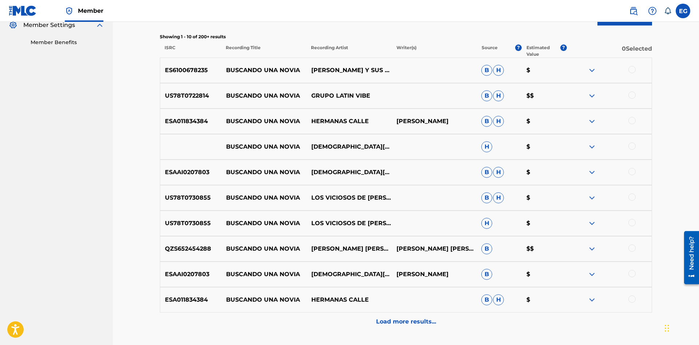
scroll to position [280, 0]
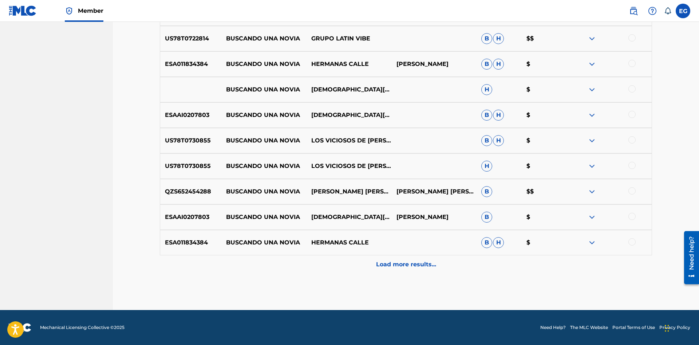
click at [418, 262] on p "Load more results..." at bounding box center [406, 264] width 60 height 9
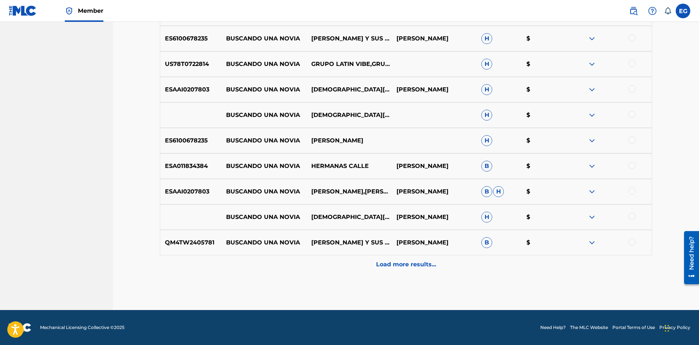
click at [382, 262] on p "Load more results..." at bounding box center [406, 264] width 60 height 9
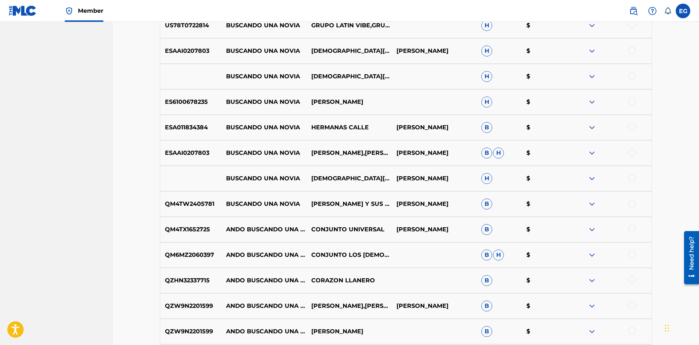
scroll to position [722, 0]
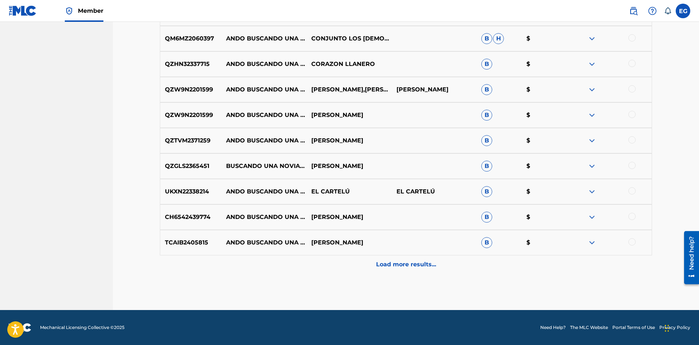
click at [389, 264] on p "Load more results..." at bounding box center [406, 264] width 60 height 9
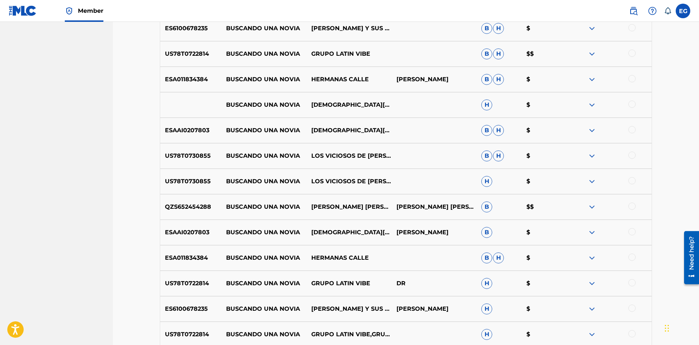
scroll to position [413, 0]
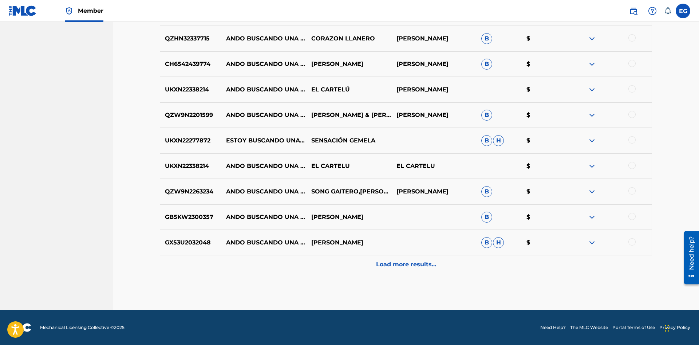
click at [401, 270] on div "Load more results..." at bounding box center [406, 264] width 492 height 18
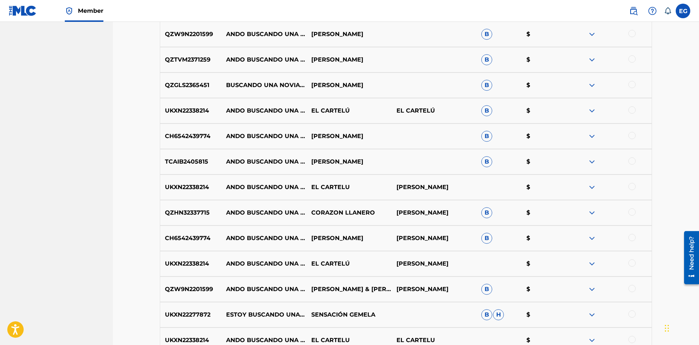
scroll to position [1057, 0]
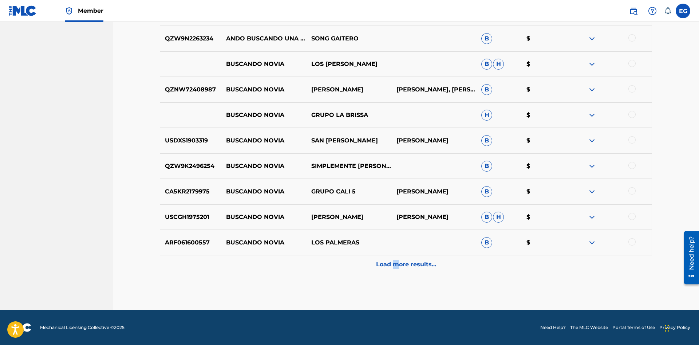
click at [396, 266] on p "Load more results..." at bounding box center [406, 264] width 60 height 9
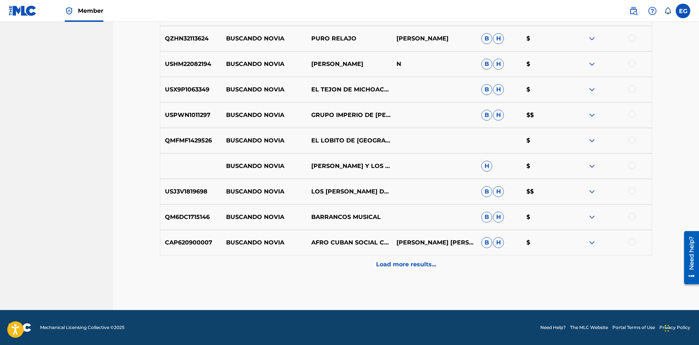
click at [395, 267] on p "Load more results..." at bounding box center [406, 264] width 60 height 9
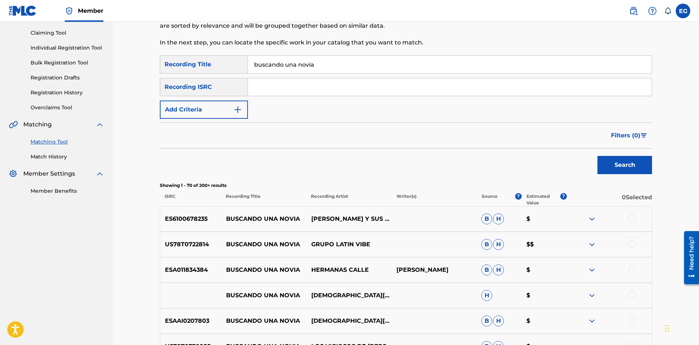
scroll to position [0, 0]
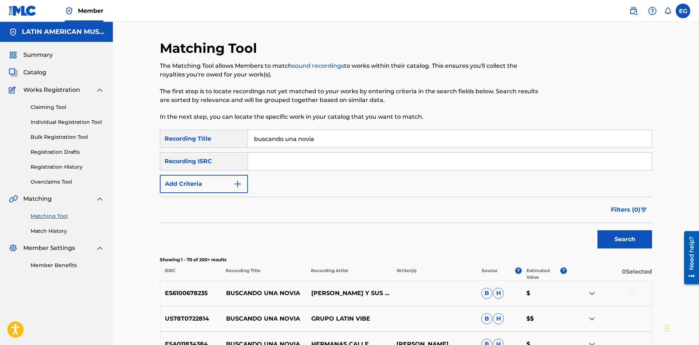
click at [241, 180] on img "Search Form" at bounding box center [237, 184] width 9 height 9
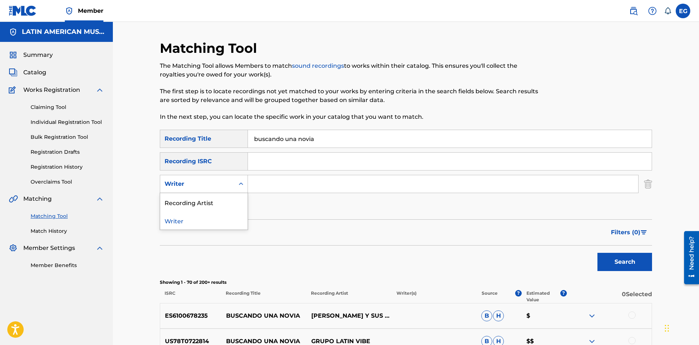
click at [233, 184] on div "Writer" at bounding box center [197, 184] width 74 height 14
drag, startPoint x: 222, startPoint y: 201, endPoint x: 234, endPoint y: 193, distance: 14.1
click at [221, 200] on div "Recording Artist" at bounding box center [203, 202] width 87 height 18
click at [271, 182] on input "Search Form" at bounding box center [443, 183] width 390 height 17
type input "miguelito"
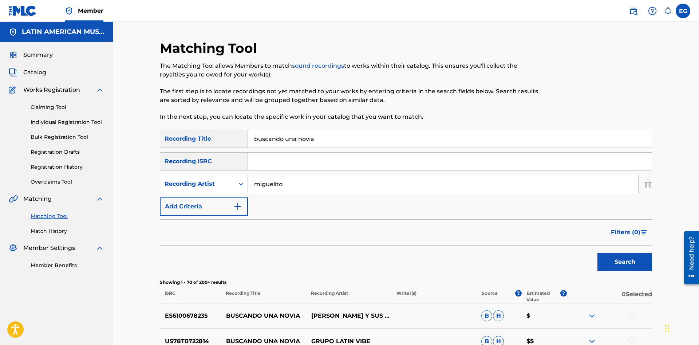
click at [598, 253] on button "Search" at bounding box center [625, 262] width 55 height 18
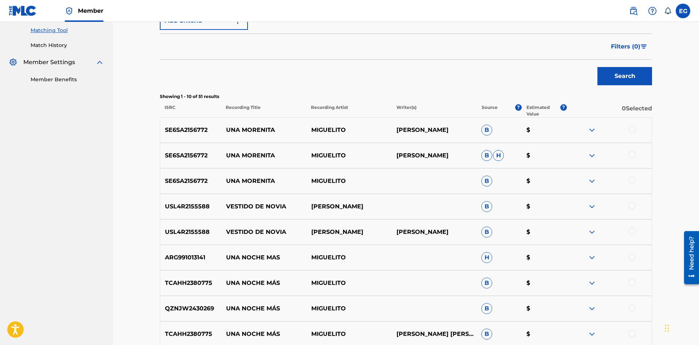
scroll to position [303, 0]
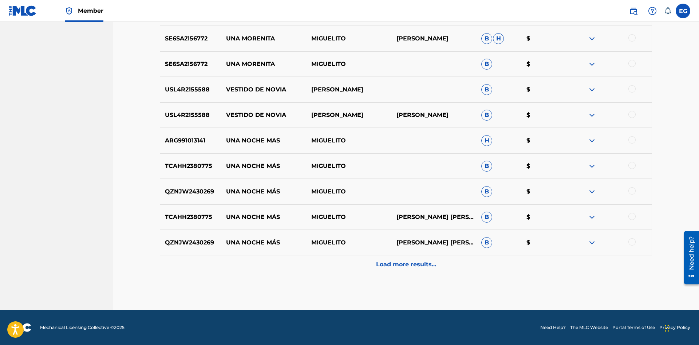
click at [388, 252] on div "QZNJW2430269 UNA NOCHE MÁS [PERSON_NAME] [PERSON_NAME] B $" at bounding box center [406, 242] width 492 height 25
click at [398, 262] on p "Load more results..." at bounding box center [406, 264] width 60 height 9
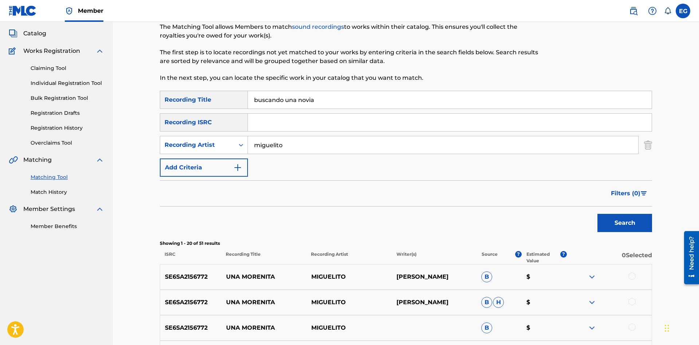
scroll to position [2, 0]
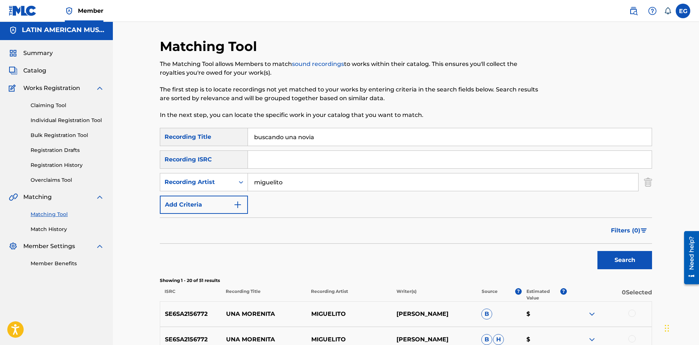
click at [356, 130] on input "buscando una novia" at bounding box center [450, 136] width 404 height 17
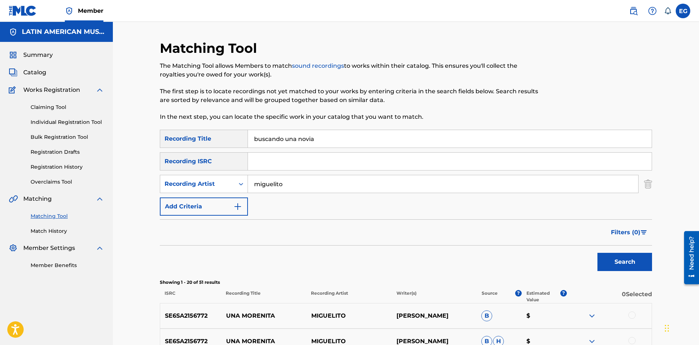
drag, startPoint x: 294, startPoint y: 182, endPoint x: 182, endPoint y: 185, distance: 111.5
click at [248, 185] on input "miguelito" at bounding box center [443, 183] width 390 height 17
drag, startPoint x: 292, startPoint y: 141, endPoint x: 181, endPoint y: 143, distance: 110.7
click at [248, 143] on input "buscando una novia" at bounding box center [450, 138] width 404 height 17
type input "calypso bomba y plena"
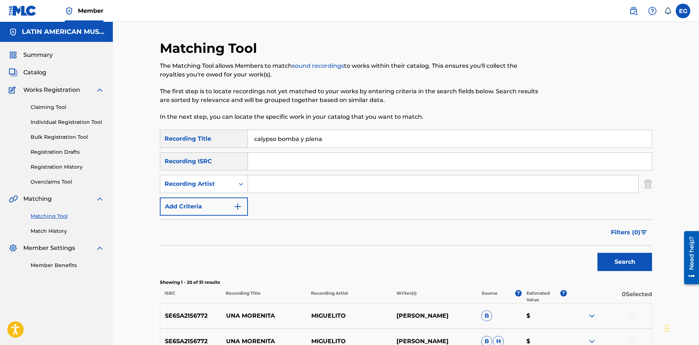
click at [621, 261] on button "Search" at bounding box center [625, 262] width 55 height 18
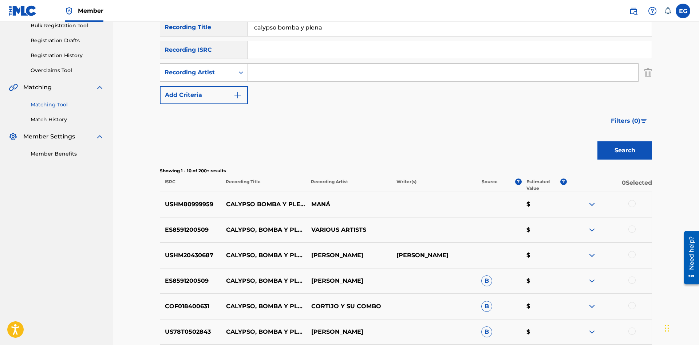
scroll to position [223, 0]
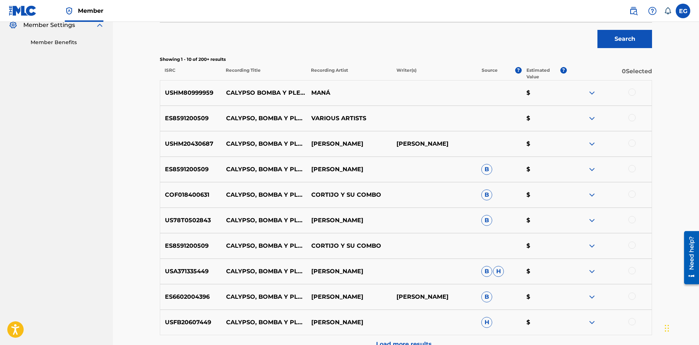
click at [634, 91] on div at bounding box center [632, 92] width 7 height 7
click at [634, 118] on div at bounding box center [632, 117] width 7 height 7
click at [632, 144] on div at bounding box center [632, 142] width 7 height 7
click at [632, 166] on div at bounding box center [632, 168] width 7 height 7
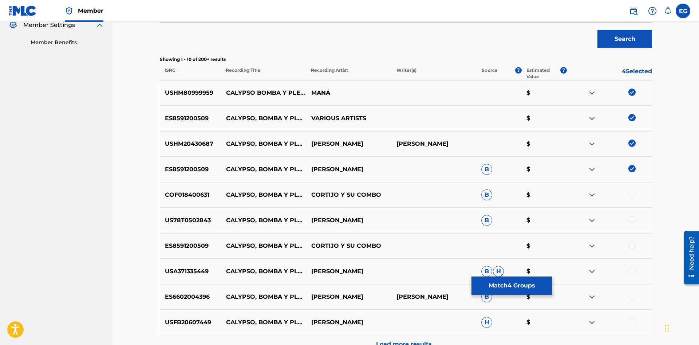
click at [634, 196] on div at bounding box center [632, 193] width 7 height 7
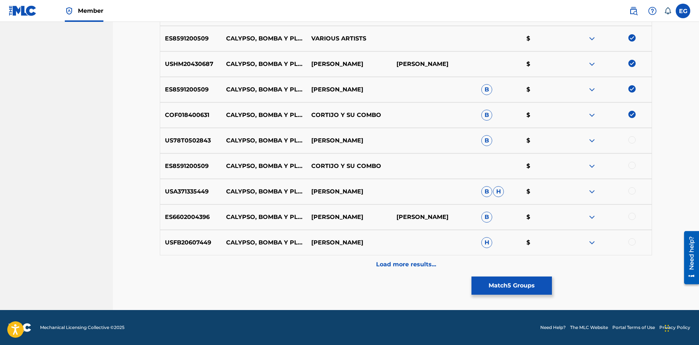
click at [630, 241] on div at bounding box center [632, 241] width 7 height 7
click at [630, 217] on div at bounding box center [632, 216] width 7 height 7
click at [633, 192] on div at bounding box center [632, 190] width 7 height 7
click at [635, 165] on div at bounding box center [609, 166] width 85 height 9
click at [629, 138] on div at bounding box center [609, 140] width 85 height 9
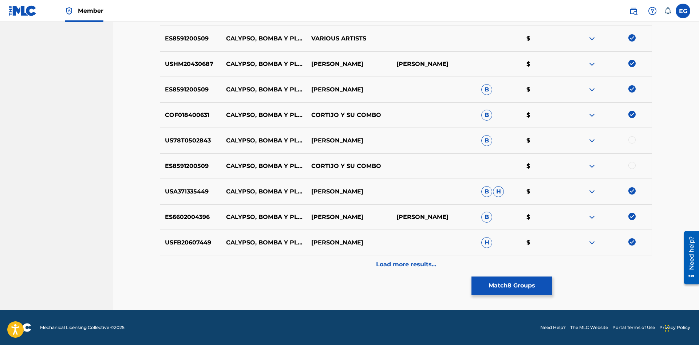
click at [632, 164] on div at bounding box center [632, 165] width 7 height 7
click at [635, 140] on div at bounding box center [632, 139] width 7 height 7
click at [403, 275] on div "Matching Tool The Matching Tool allows Members to match sound recordings to wor…" at bounding box center [406, 23] width 492 height 573
click at [402, 275] on div "Matching Tool The Matching Tool allows Members to match sound recordings to wor…" at bounding box center [406, 23] width 492 height 573
click at [400, 271] on div "Load more results..." at bounding box center [406, 264] width 492 height 18
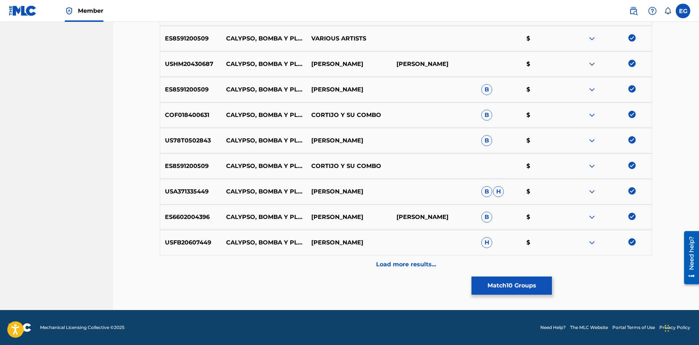
scroll to position [76, 0]
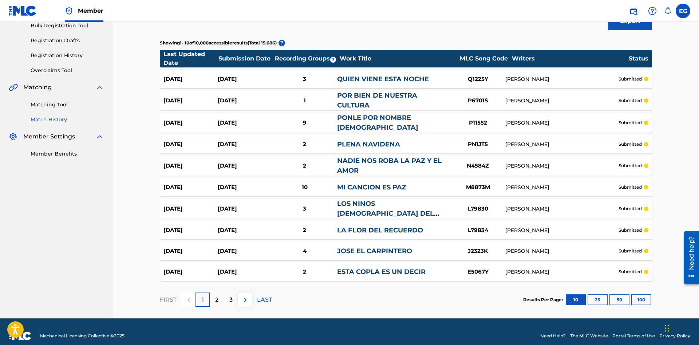
scroll to position [117, 0]
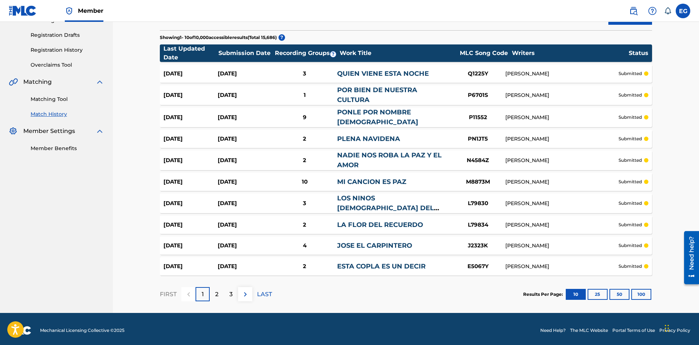
click at [193, 291] on div at bounding box center [188, 294] width 14 height 14
click at [197, 292] on div "1" at bounding box center [203, 294] width 14 height 14
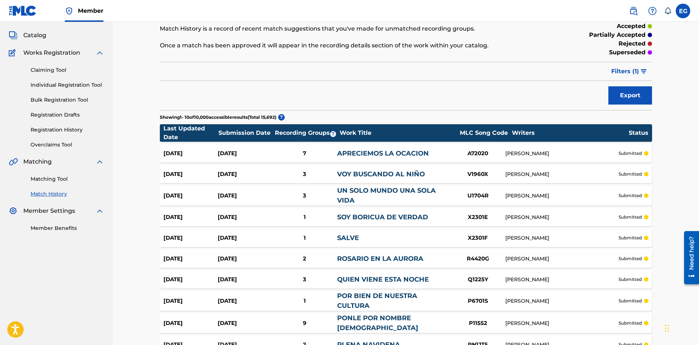
scroll to position [111, 0]
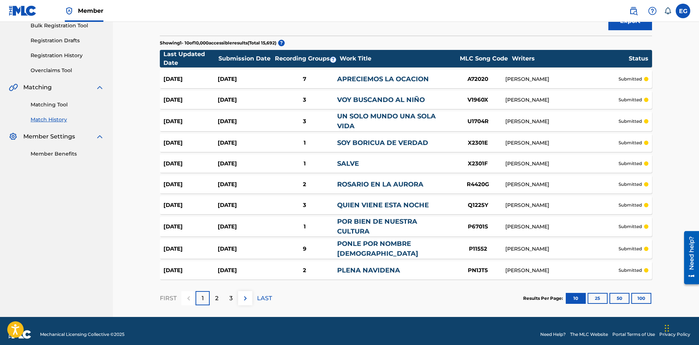
click at [643, 295] on button "100" at bounding box center [642, 298] width 20 height 11
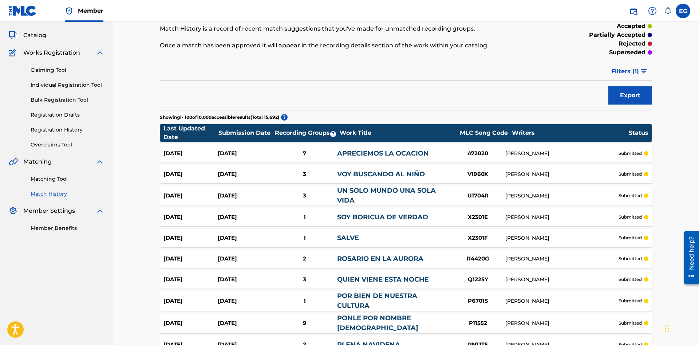
scroll to position [0, 0]
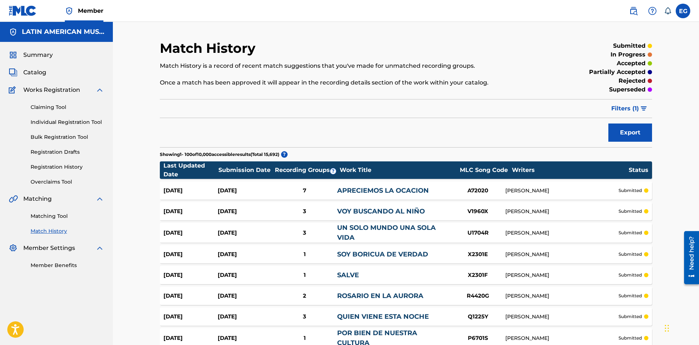
click at [30, 68] on div "Summary Catalog Works Registration Claiming Tool Individual Registration Tool B…" at bounding box center [56, 160] width 113 height 236
click at [35, 72] on span "Catalog" at bounding box center [34, 72] width 23 height 9
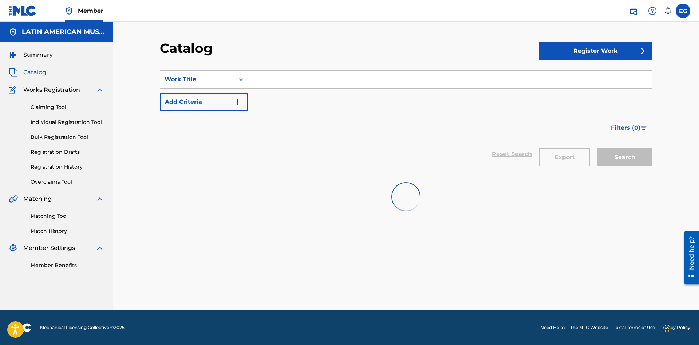
click at [274, 82] on input "Search Form" at bounding box center [450, 79] width 404 height 17
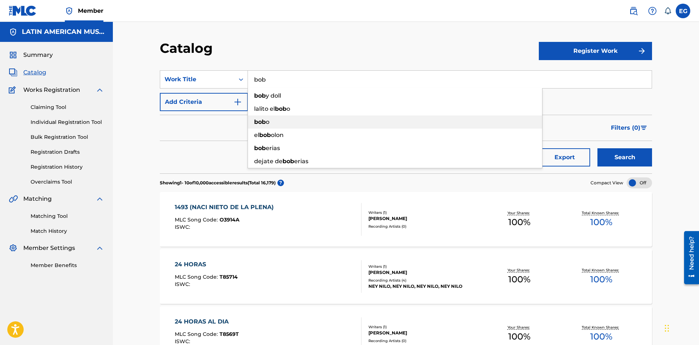
click at [270, 121] on div "bob o" at bounding box center [395, 121] width 294 height 13
type input "[PERSON_NAME]"
click at [614, 162] on button "Search" at bounding box center [625, 157] width 55 height 18
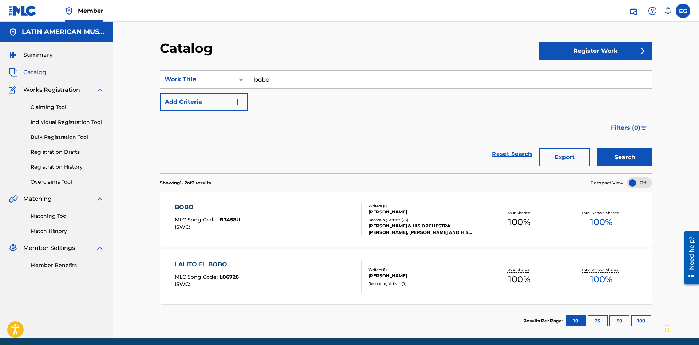
click at [405, 212] on div "[PERSON_NAME] [PERSON_NAME]" at bounding box center [424, 212] width 110 height 7
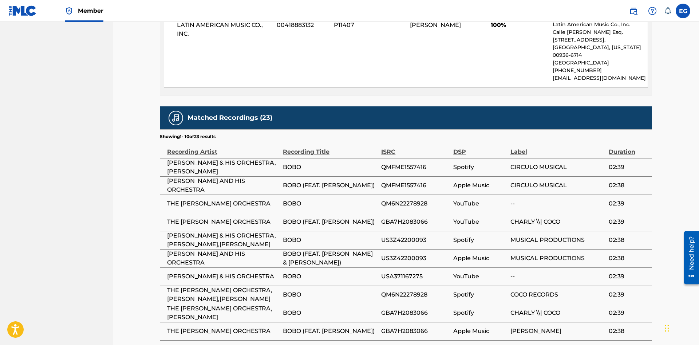
scroll to position [450, 0]
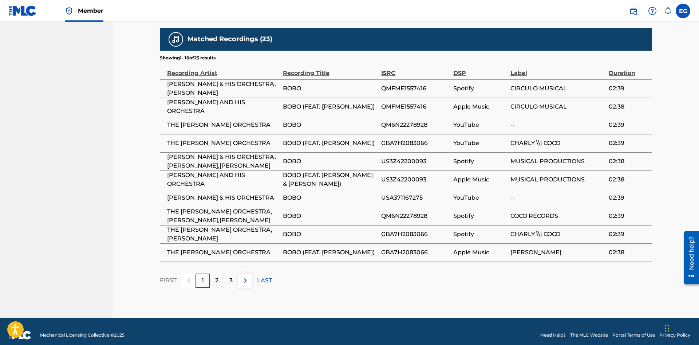
click at [218, 276] on p "2" at bounding box center [216, 280] width 3 height 9
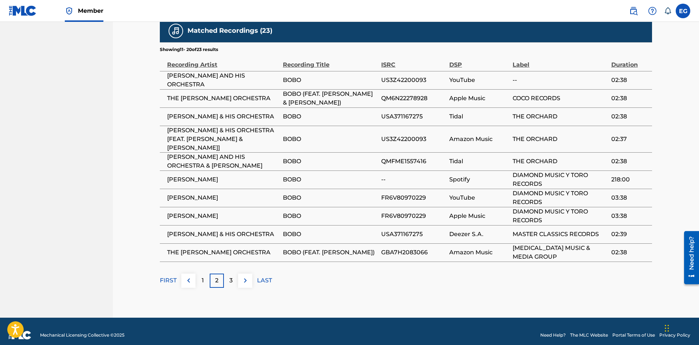
click at [233, 276] on div "3" at bounding box center [231, 281] width 14 height 14
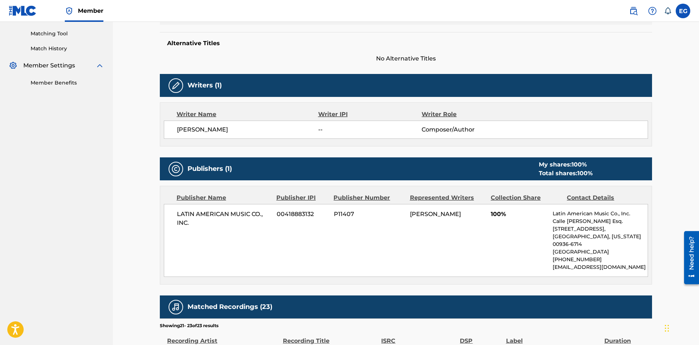
scroll to position [71, 0]
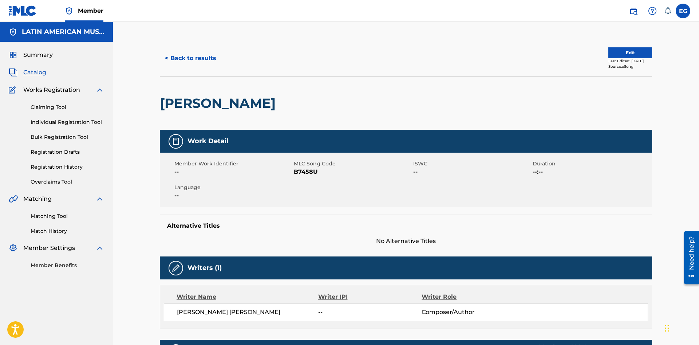
click at [195, 63] on button "< Back to results" at bounding box center [191, 58] width 62 height 18
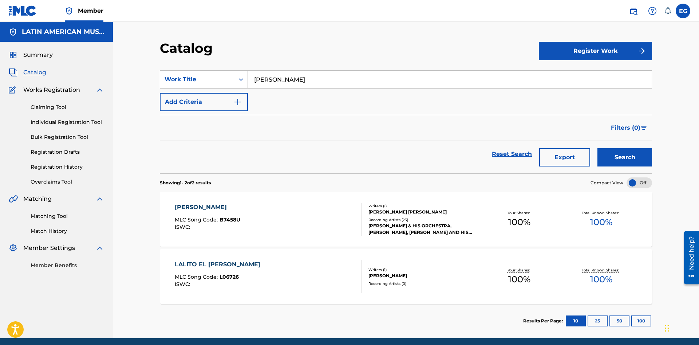
drag, startPoint x: 292, startPoint y: 79, endPoint x: 201, endPoint y: 82, distance: 90.8
click at [248, 82] on input "[PERSON_NAME]" at bounding box center [450, 79] width 404 height 17
click at [316, 97] on span "so bomba y plena" at bounding box center [297, 95] width 52 height 7
type input "calypso bomba y plena"
click at [603, 160] on button "Search" at bounding box center [625, 157] width 55 height 18
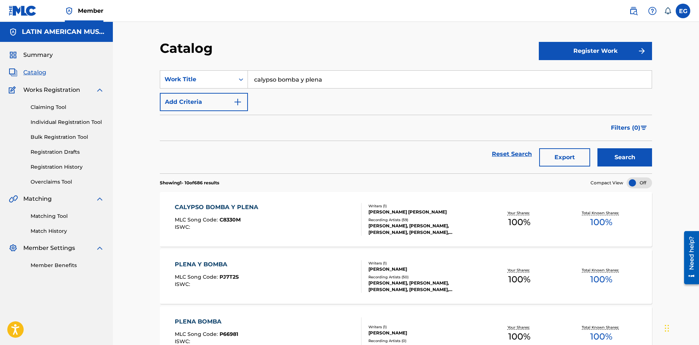
click at [432, 220] on div "Recording Artists ( 59 )" at bounding box center [424, 219] width 110 height 5
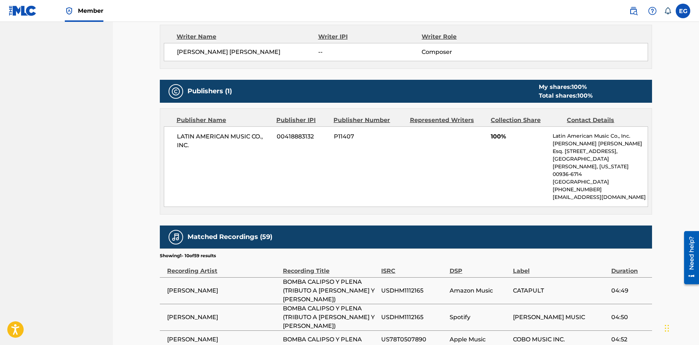
scroll to position [446, 0]
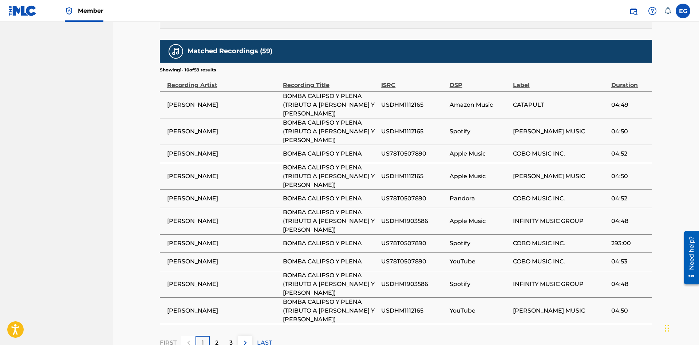
click at [217, 338] on p "2" at bounding box center [216, 342] width 3 height 9
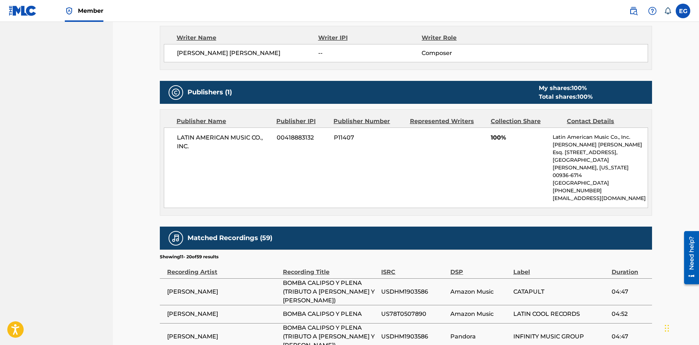
scroll to position [484, 0]
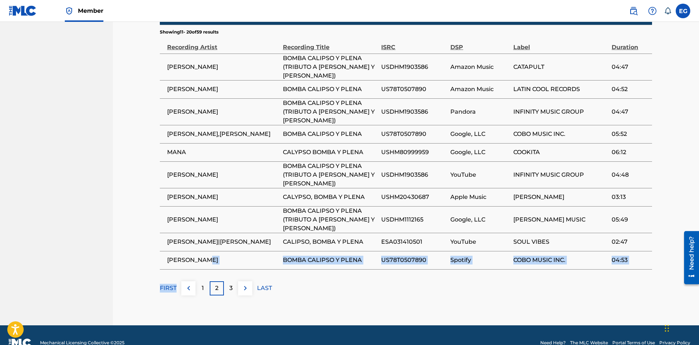
drag, startPoint x: 233, startPoint y: 274, endPoint x: 234, endPoint y: 243, distance: 31.3
click at [234, 243] on div "Matched Recordings (59) Showing 11 - 20 of 59 results Recording Artist Recordin…" at bounding box center [406, 149] width 492 height 294
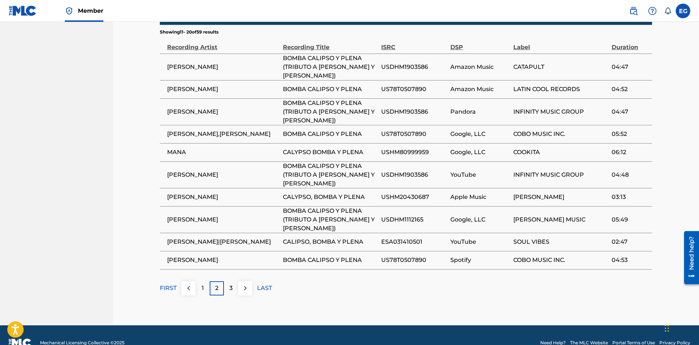
click at [227, 281] on div "3" at bounding box center [231, 288] width 14 height 14
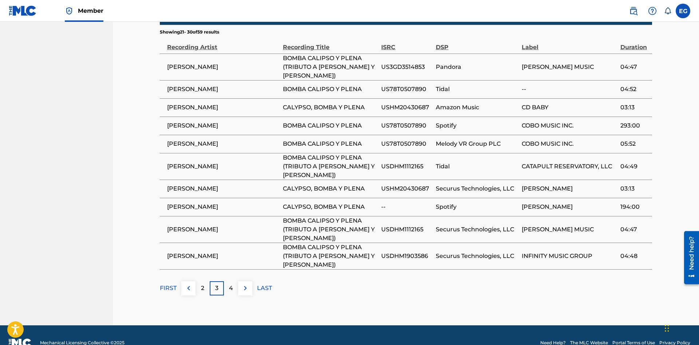
click at [232, 284] on p "4" at bounding box center [231, 288] width 4 height 9
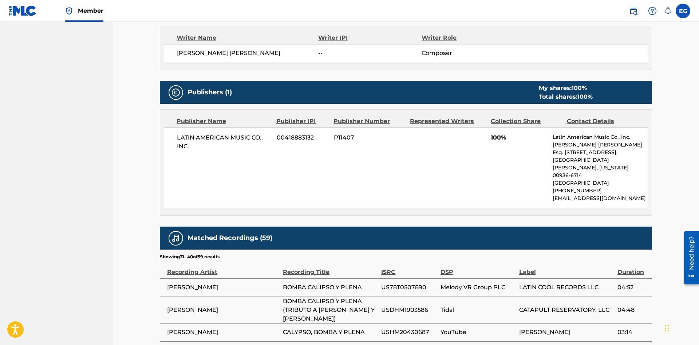
scroll to position [445, 0]
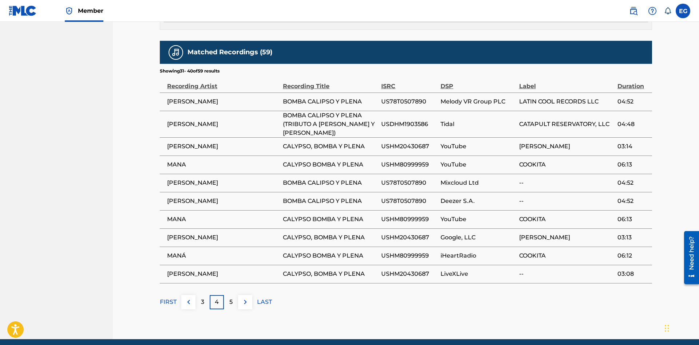
click at [234, 295] on div "5" at bounding box center [231, 302] width 14 height 14
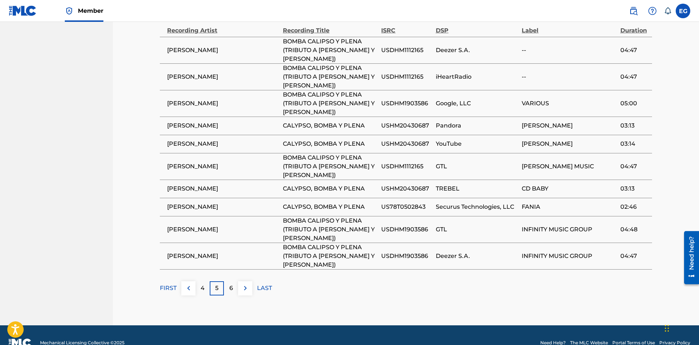
click at [233, 281] on div "6" at bounding box center [231, 288] width 14 height 14
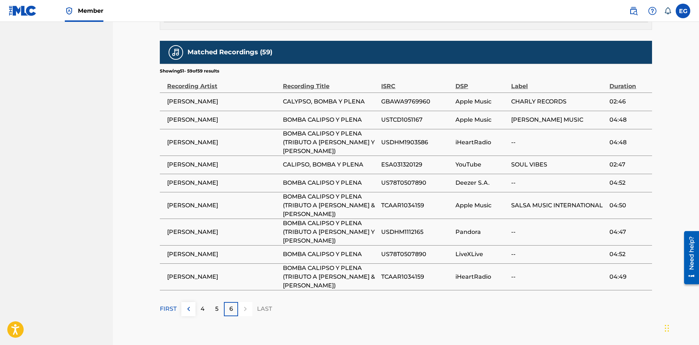
click at [168, 304] on p "FIRST" at bounding box center [168, 308] width 17 height 9
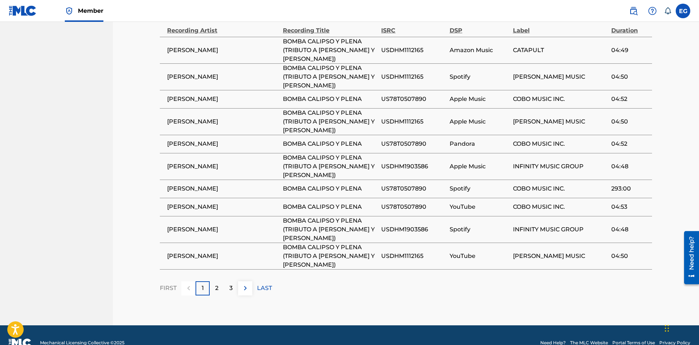
click at [210, 281] on div "2" at bounding box center [217, 288] width 14 height 14
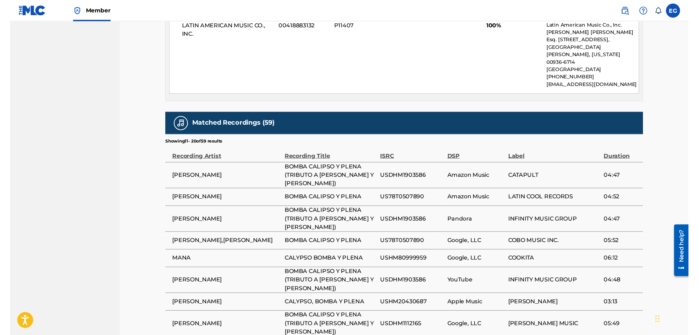
scroll to position [482, 0]
